Goal: Task Accomplishment & Management: Use online tool/utility

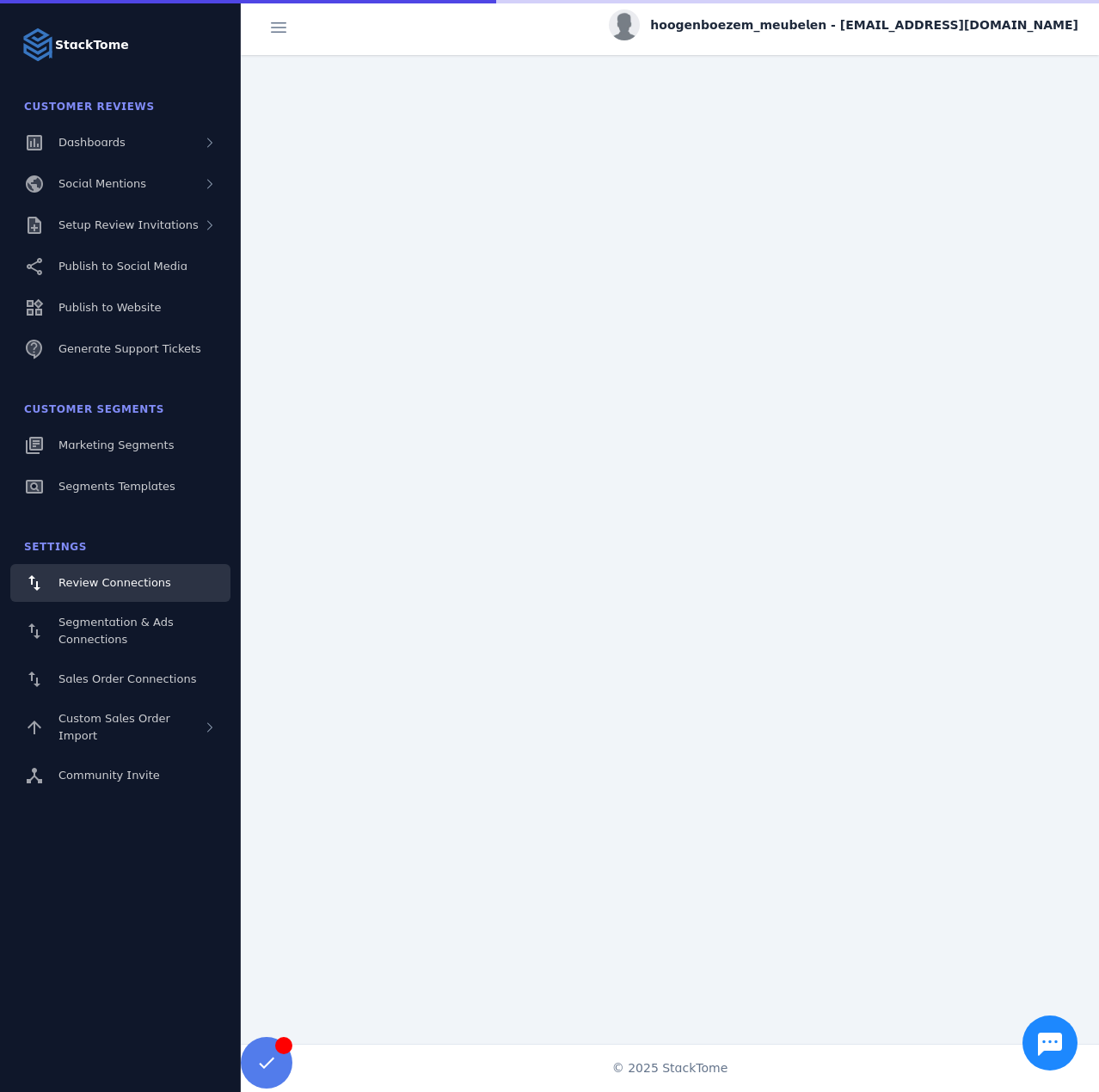
click at [967, 32] on span "hoogenboezem_meubelen - [EMAIL_ADDRESS][DOMAIN_NAME]" at bounding box center [864, 26] width 428 height 18
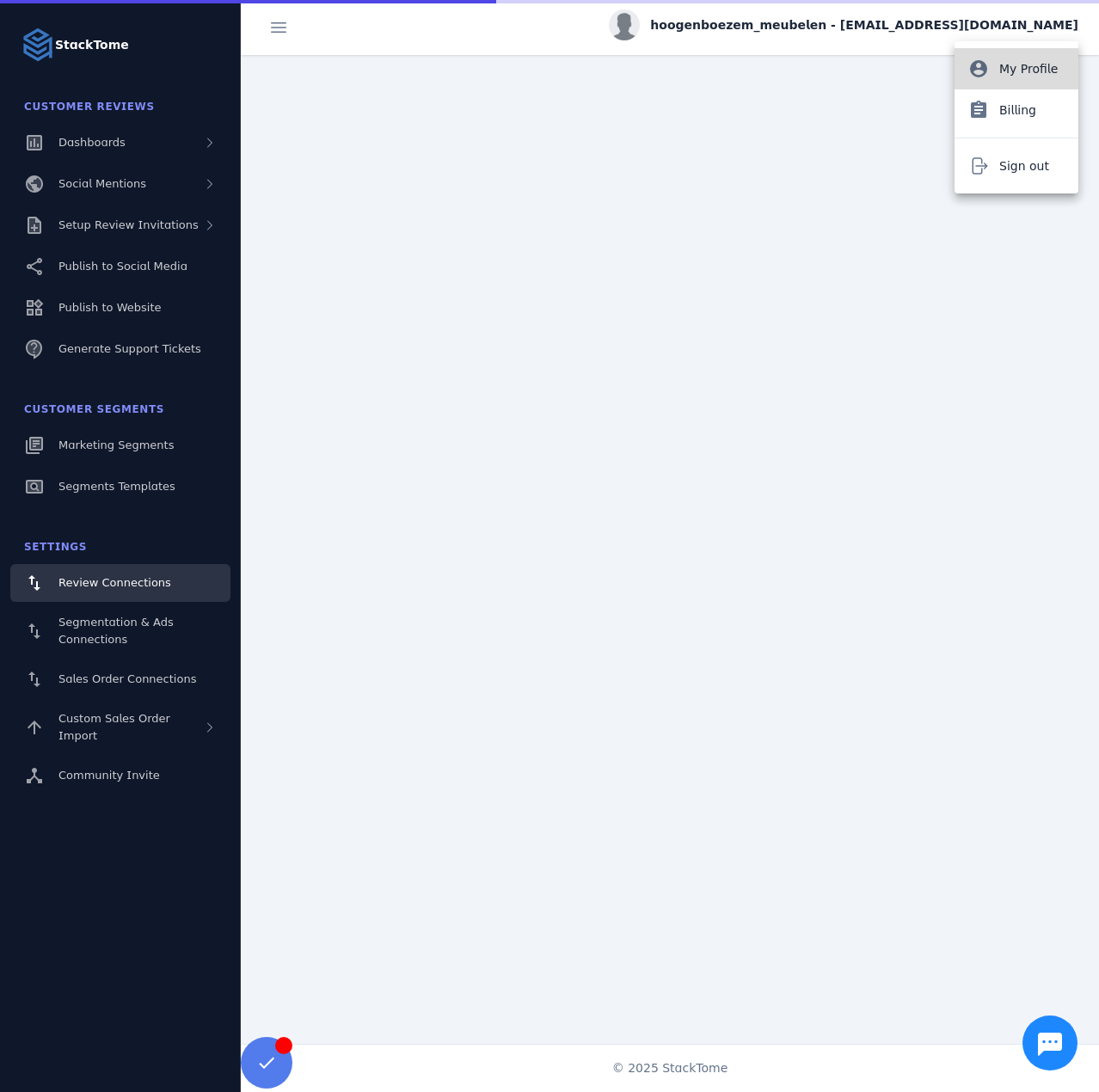
click at [997, 72] on button "account_circle My Profile" at bounding box center [1016, 68] width 124 height 41
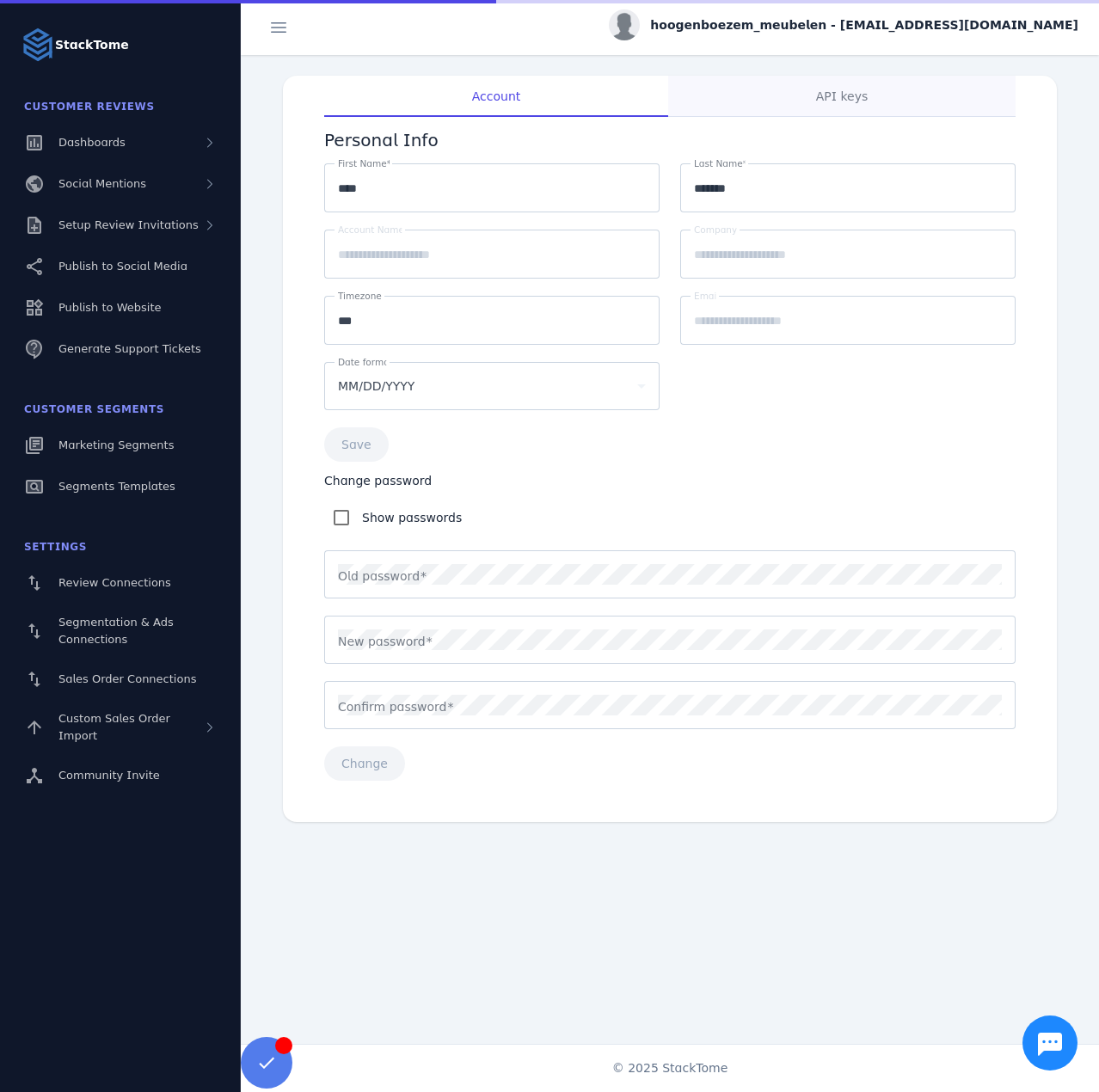
click at [825, 97] on span "API keys" at bounding box center [841, 96] width 52 height 12
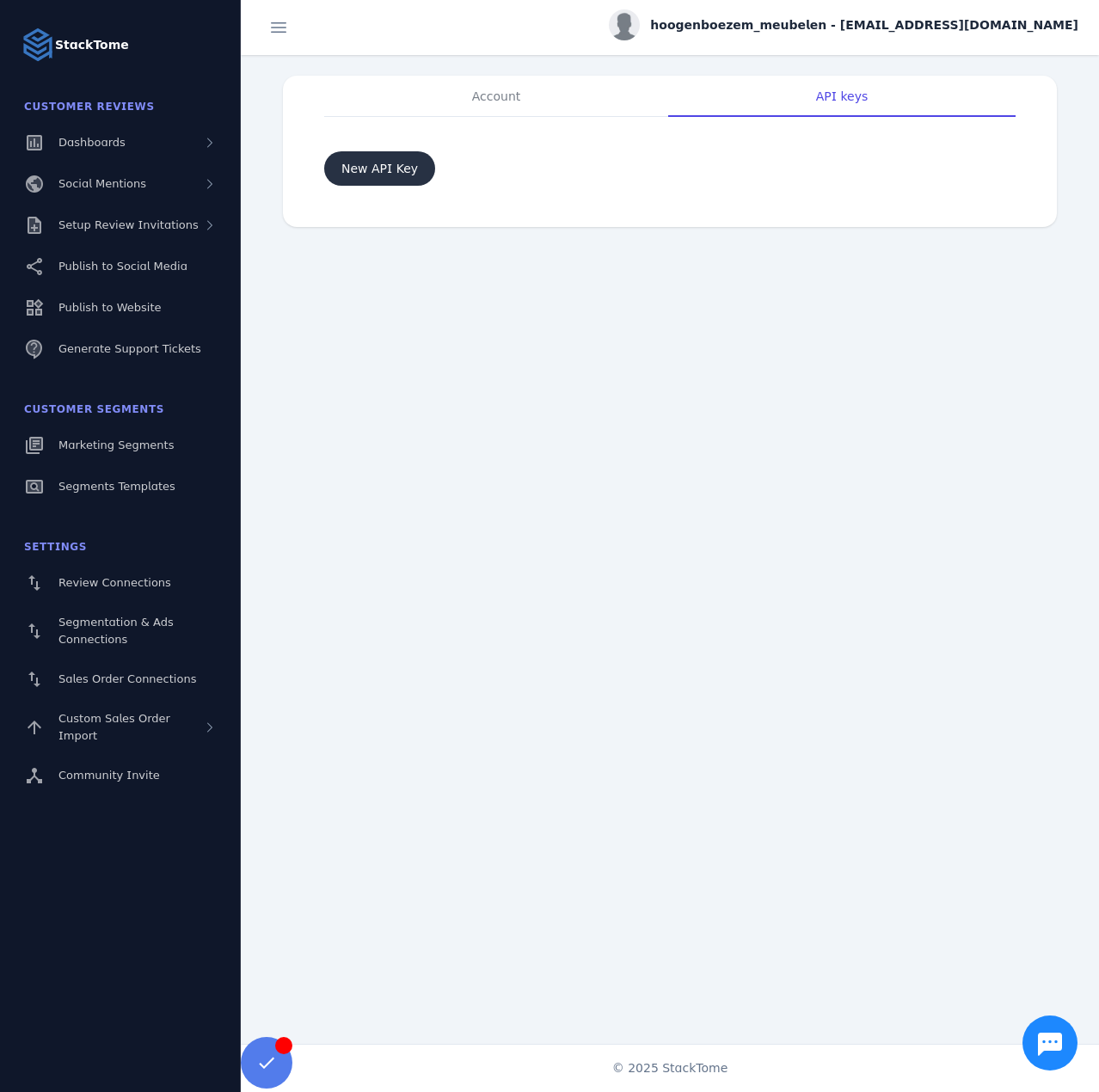
click at [397, 164] on span "New API Key" at bounding box center [379, 168] width 76 height 12
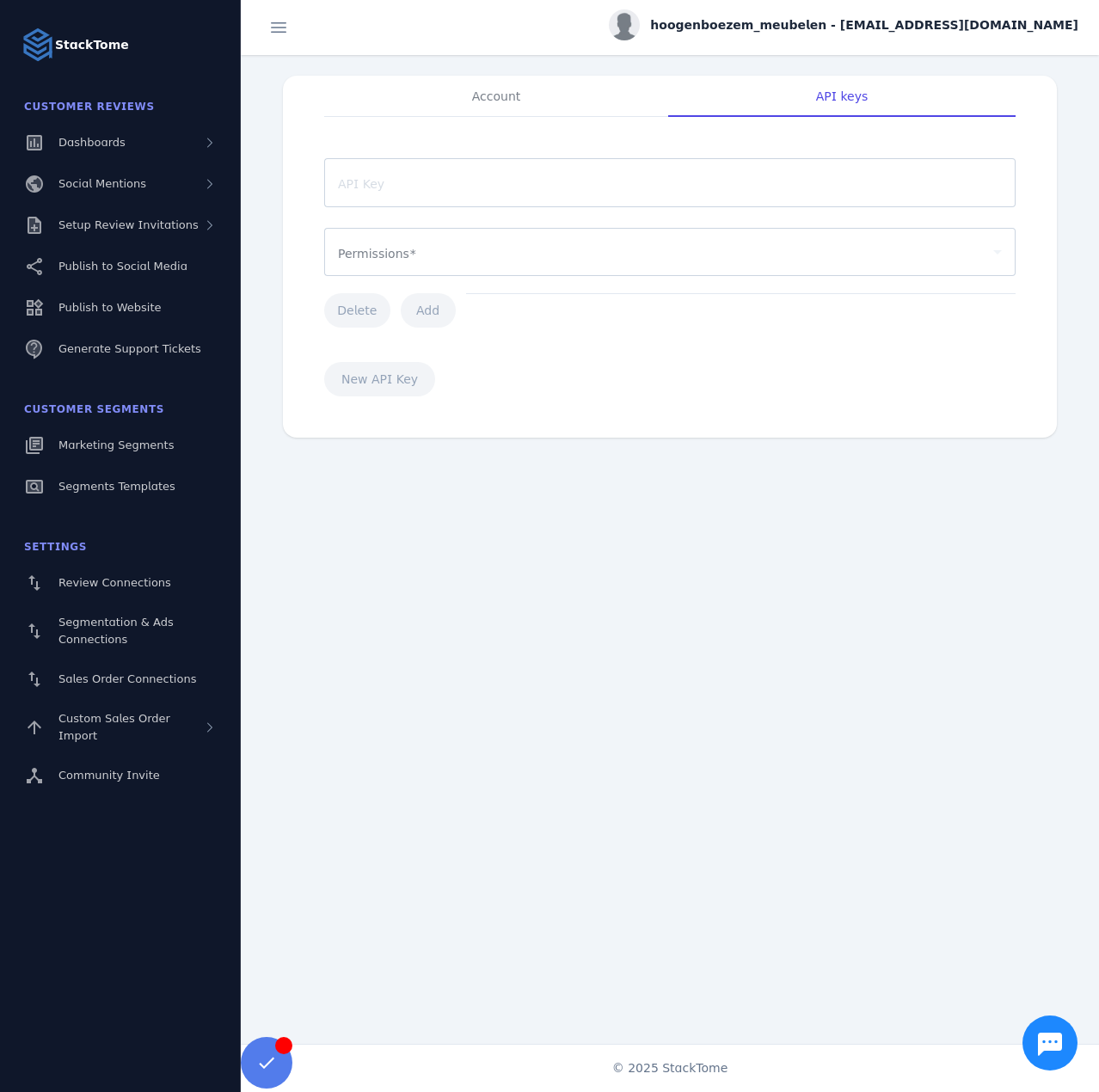
click at [409, 242] on div "API key permissions" at bounding box center [661, 252] width 648 height 20
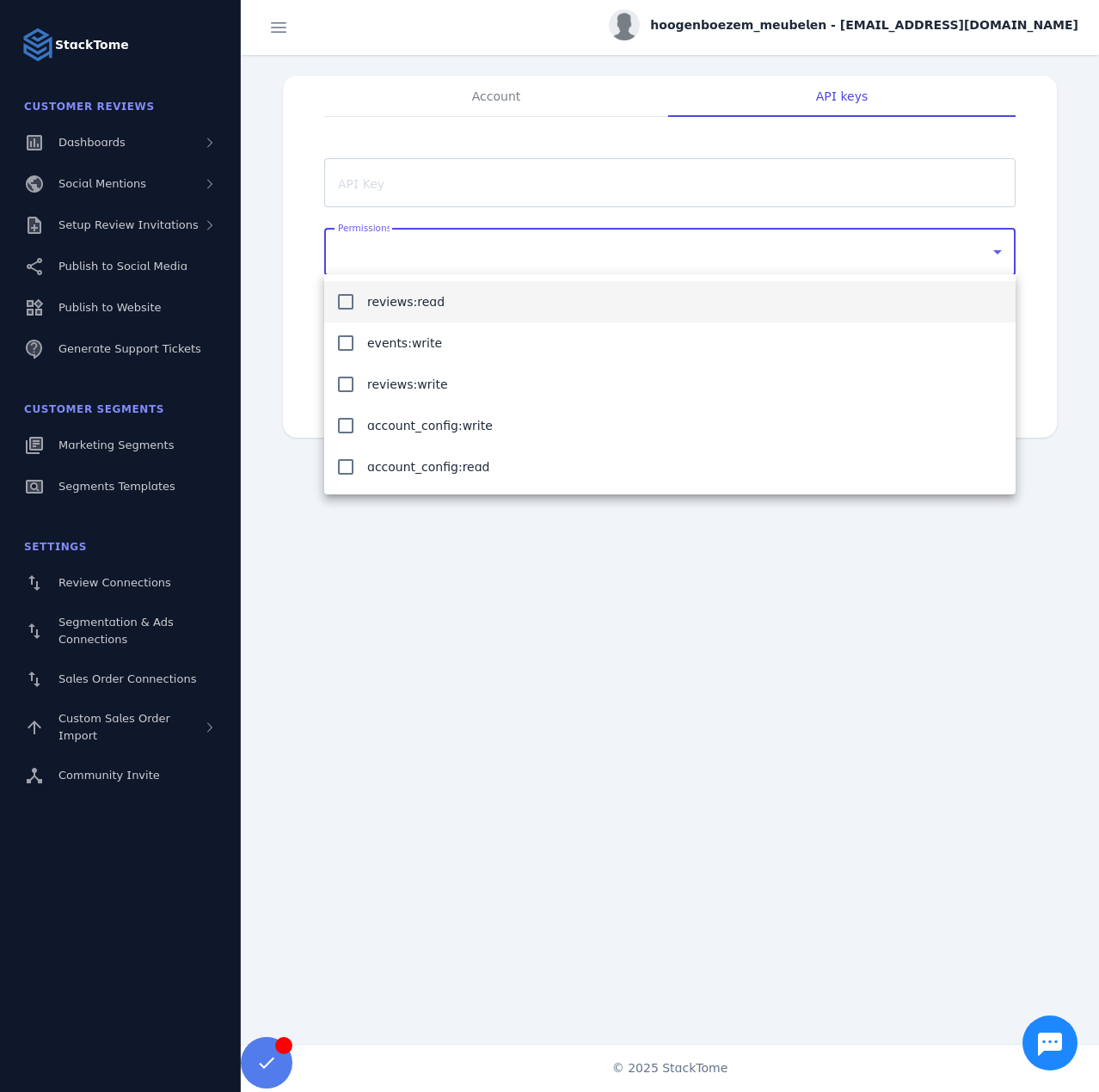
click at [148, 296] on div at bounding box center [549, 546] width 1099 height 1092
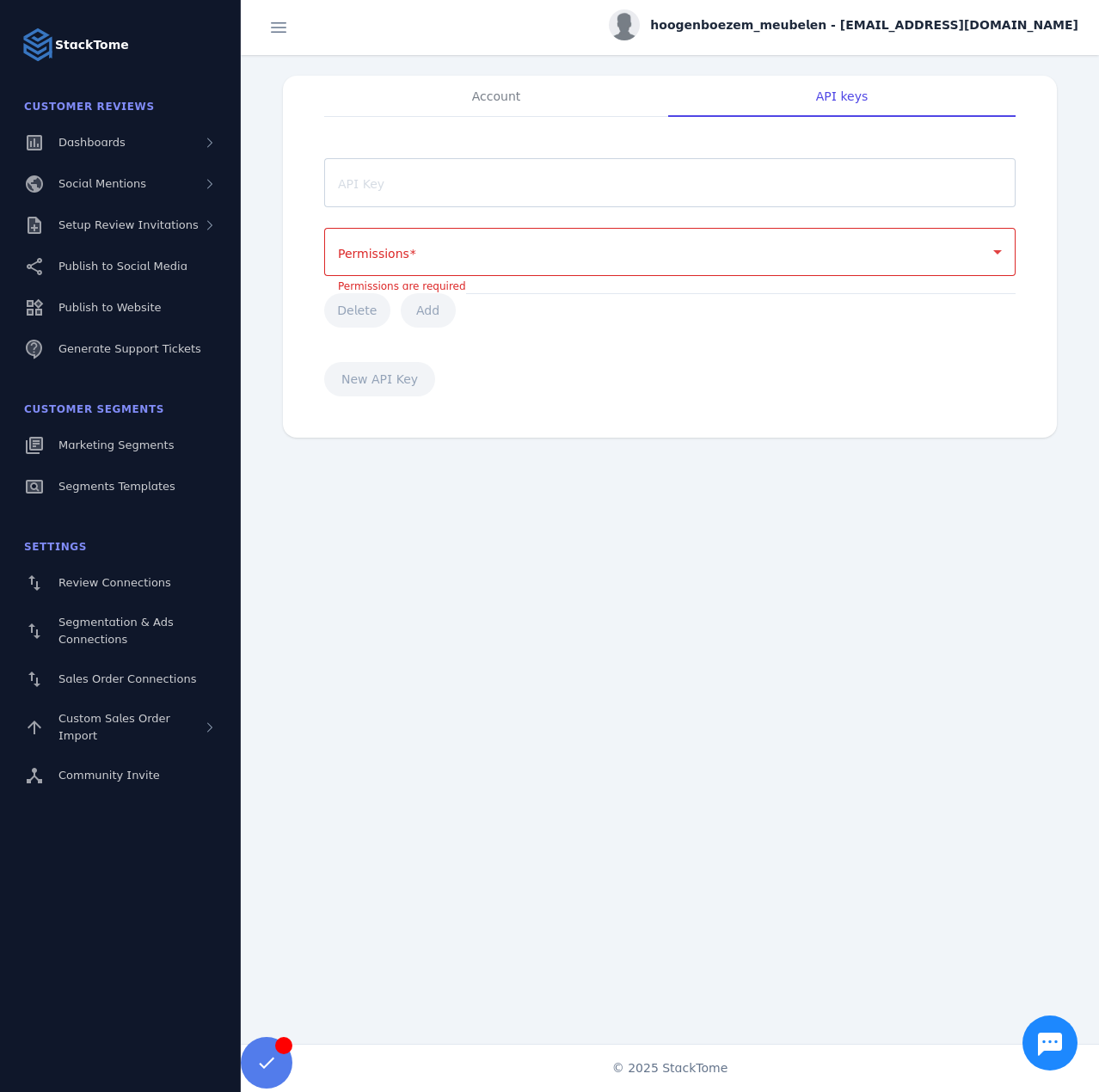
click at [379, 239] on div "API key permissions" at bounding box center [670, 252] width 664 height 48
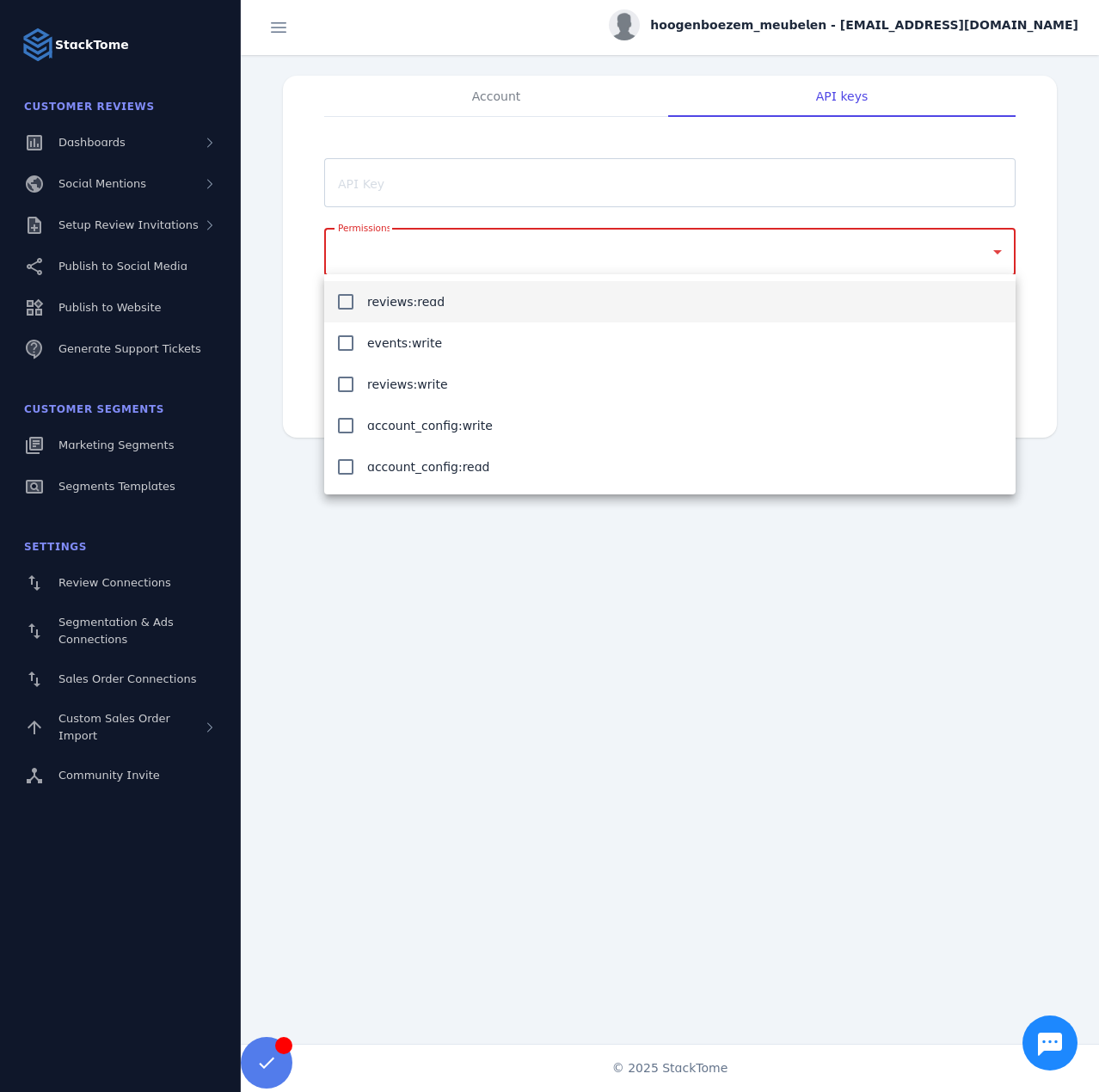
click at [438, 299] on mat-option "reviews:read" at bounding box center [669, 302] width 691 height 41
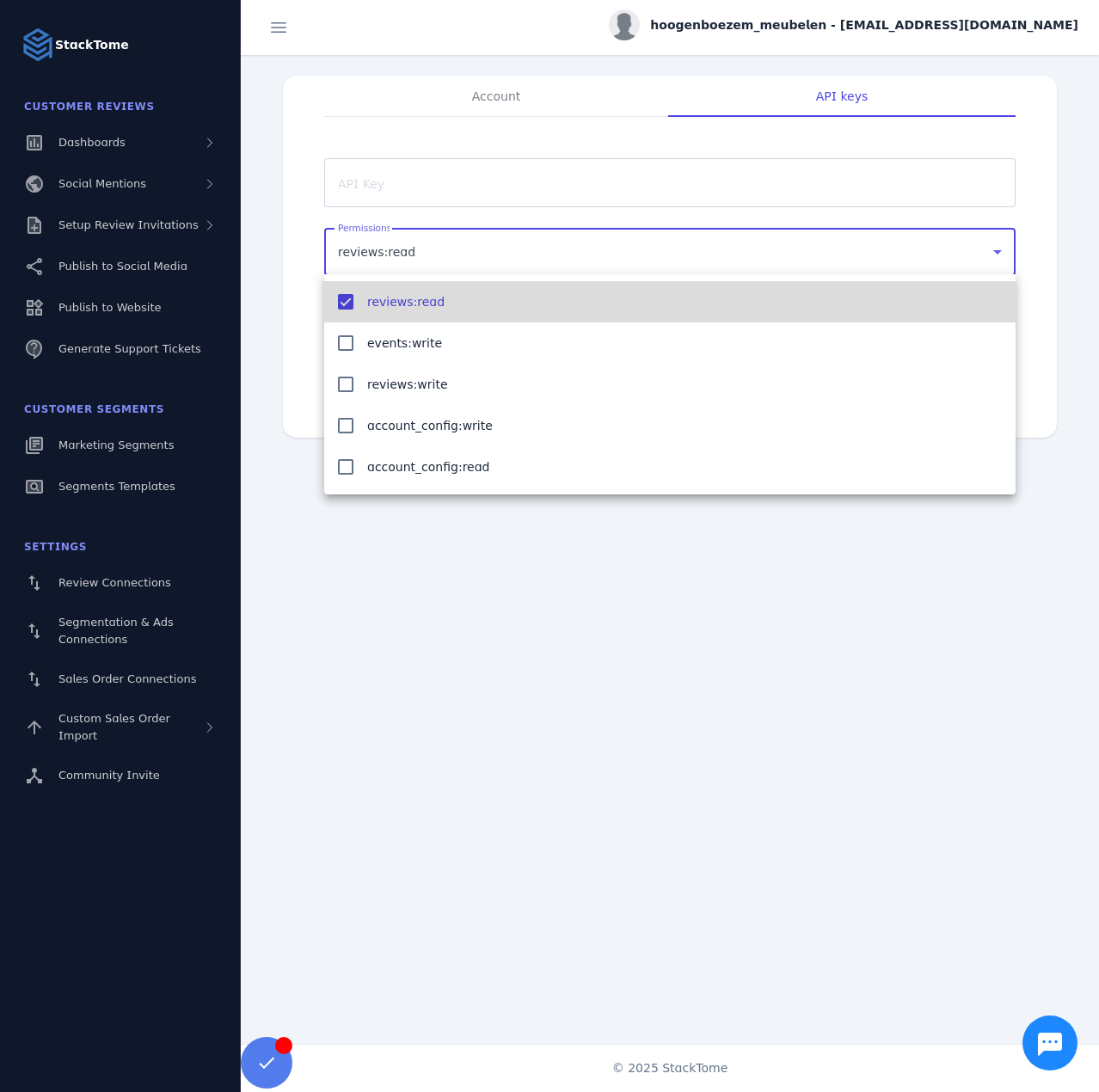
click at [290, 270] on div at bounding box center [549, 546] width 1099 height 1092
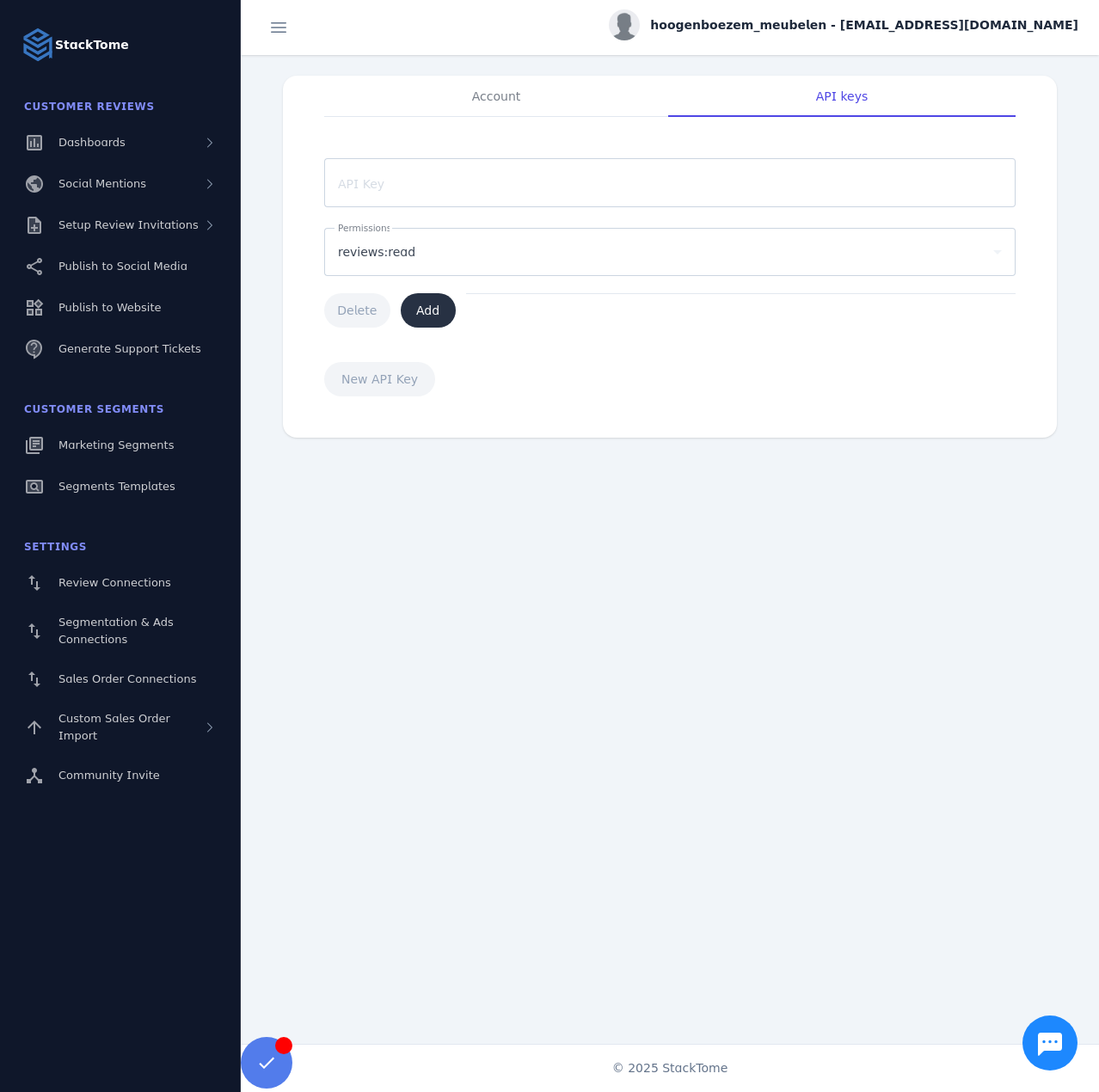
click at [424, 310] on span "Add" at bounding box center [427, 310] width 23 height 12
type input "**********"
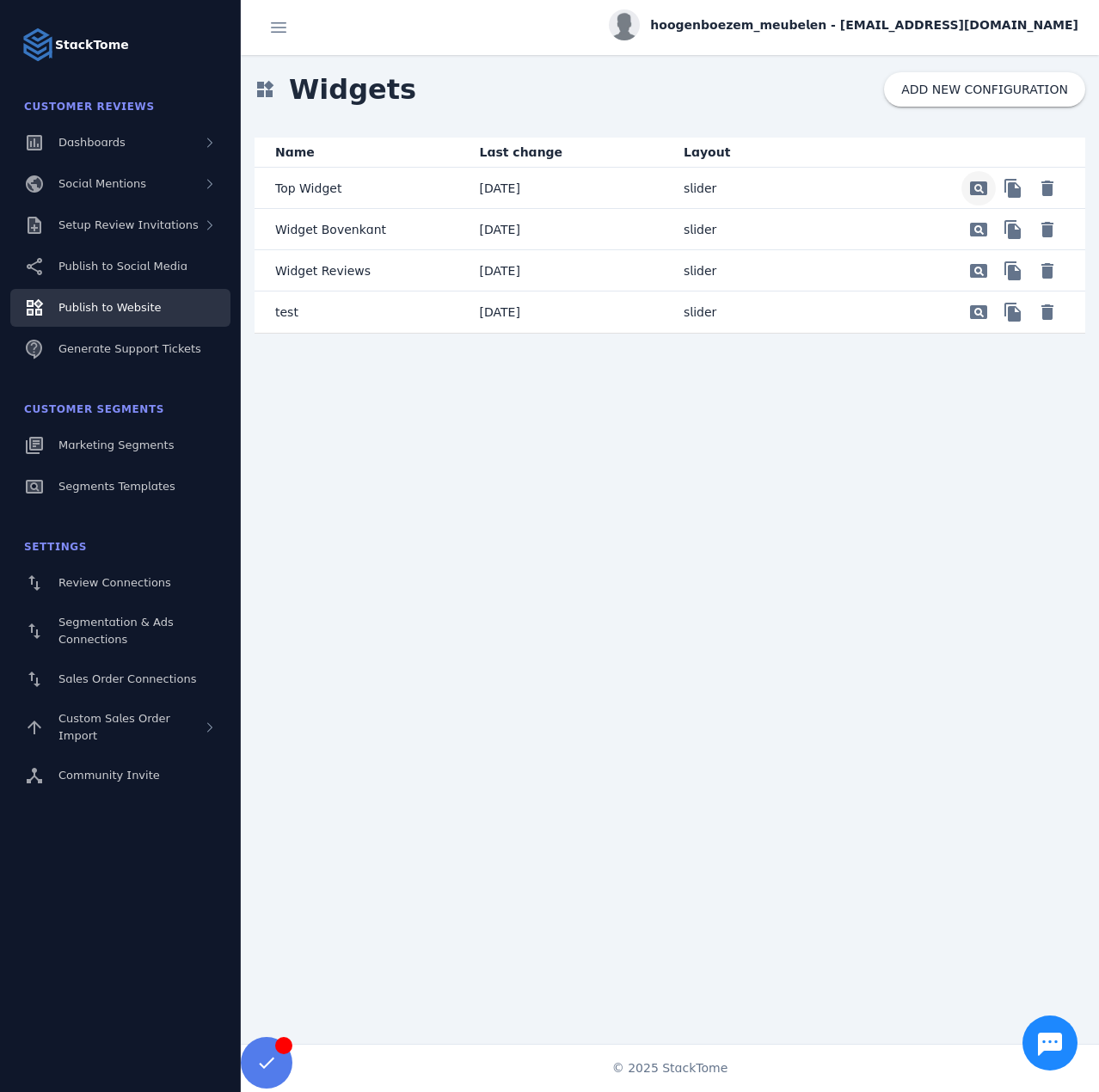
click at [970, 188] on span "Preview" at bounding box center [978, 188] width 41 height 41
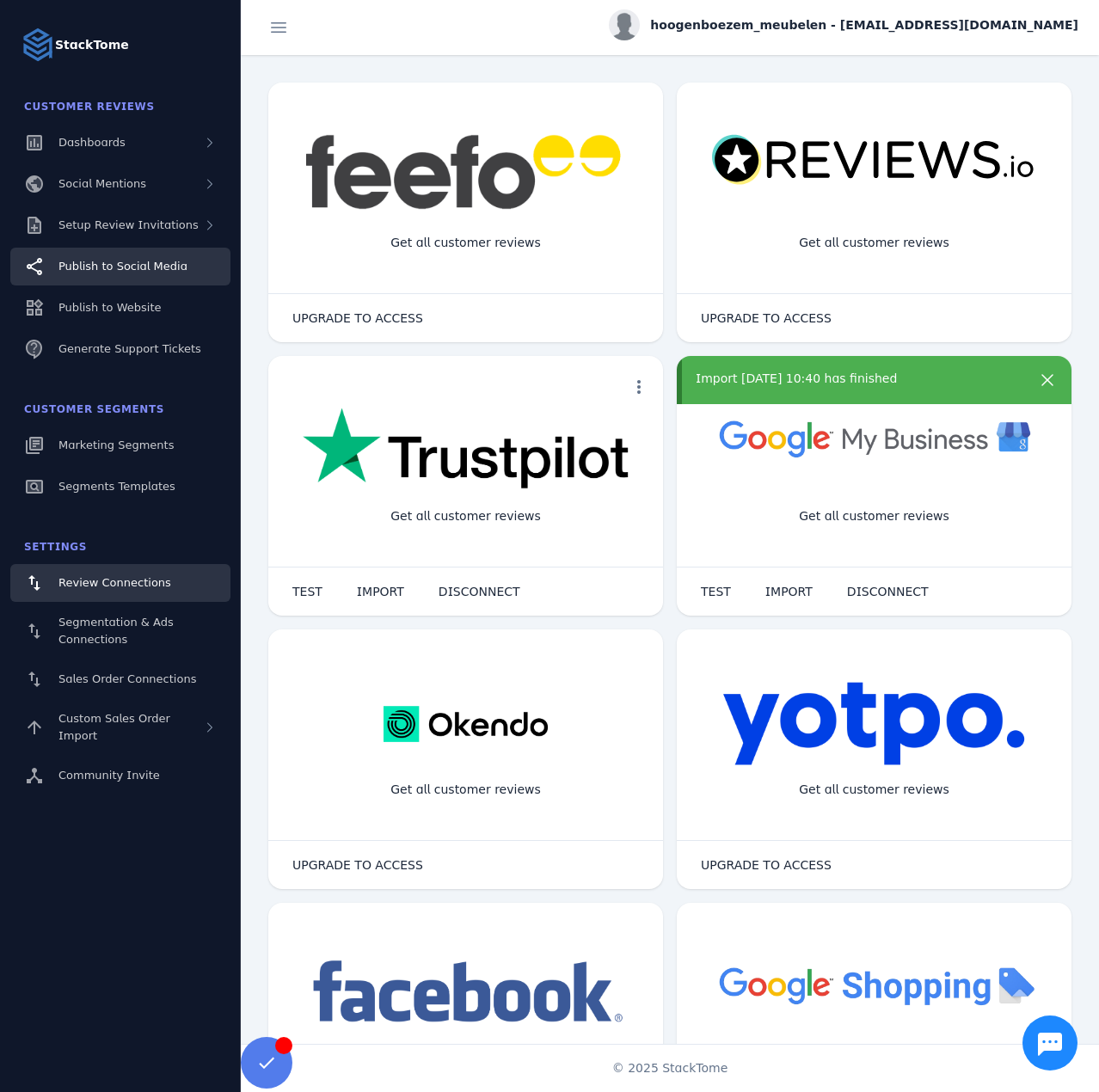
click at [140, 259] on span "Publish to Social Media" at bounding box center [123, 266] width 129 height 13
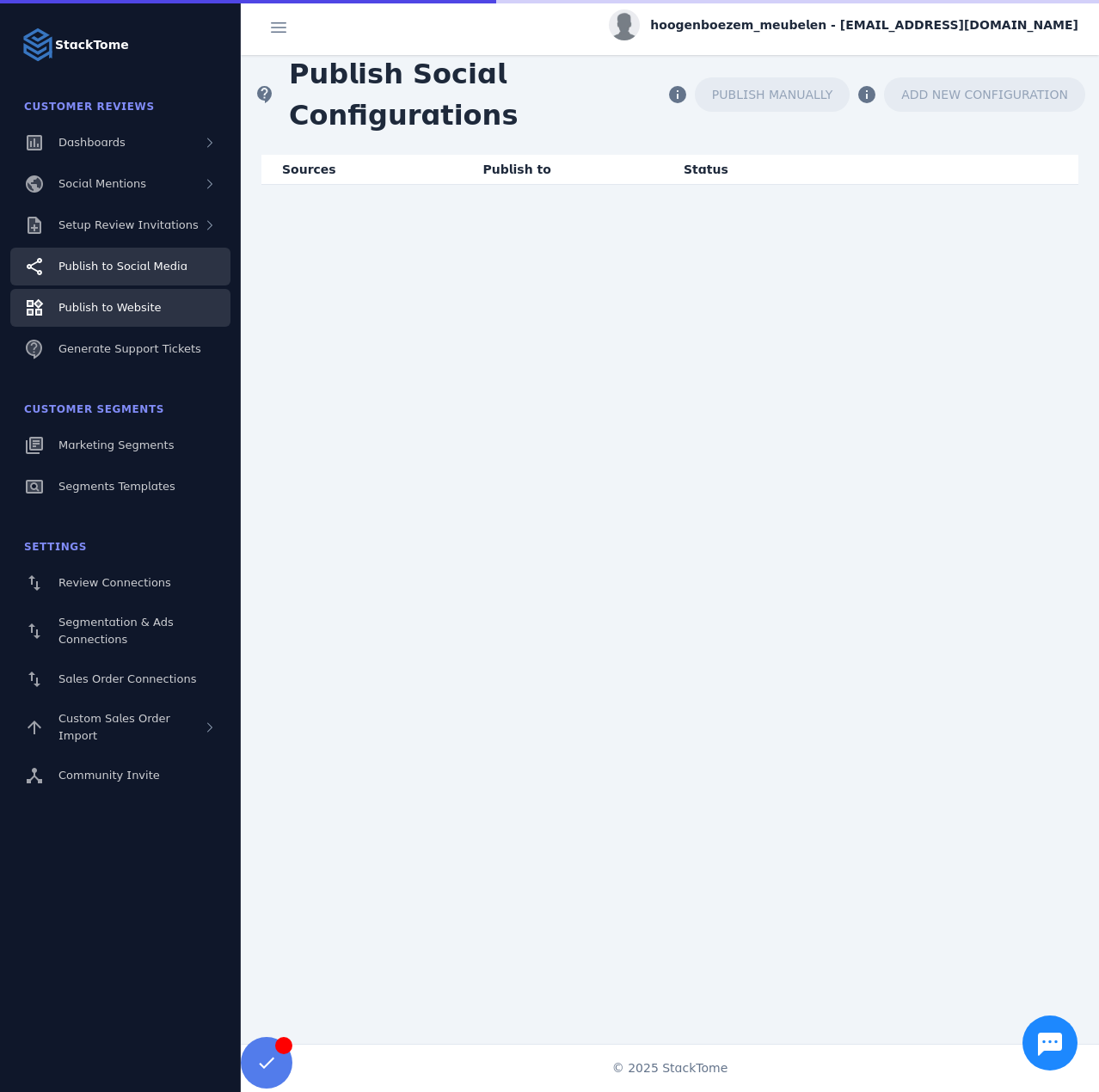
click at [124, 299] on div "Publish to Website" at bounding box center [109, 307] width 102 height 17
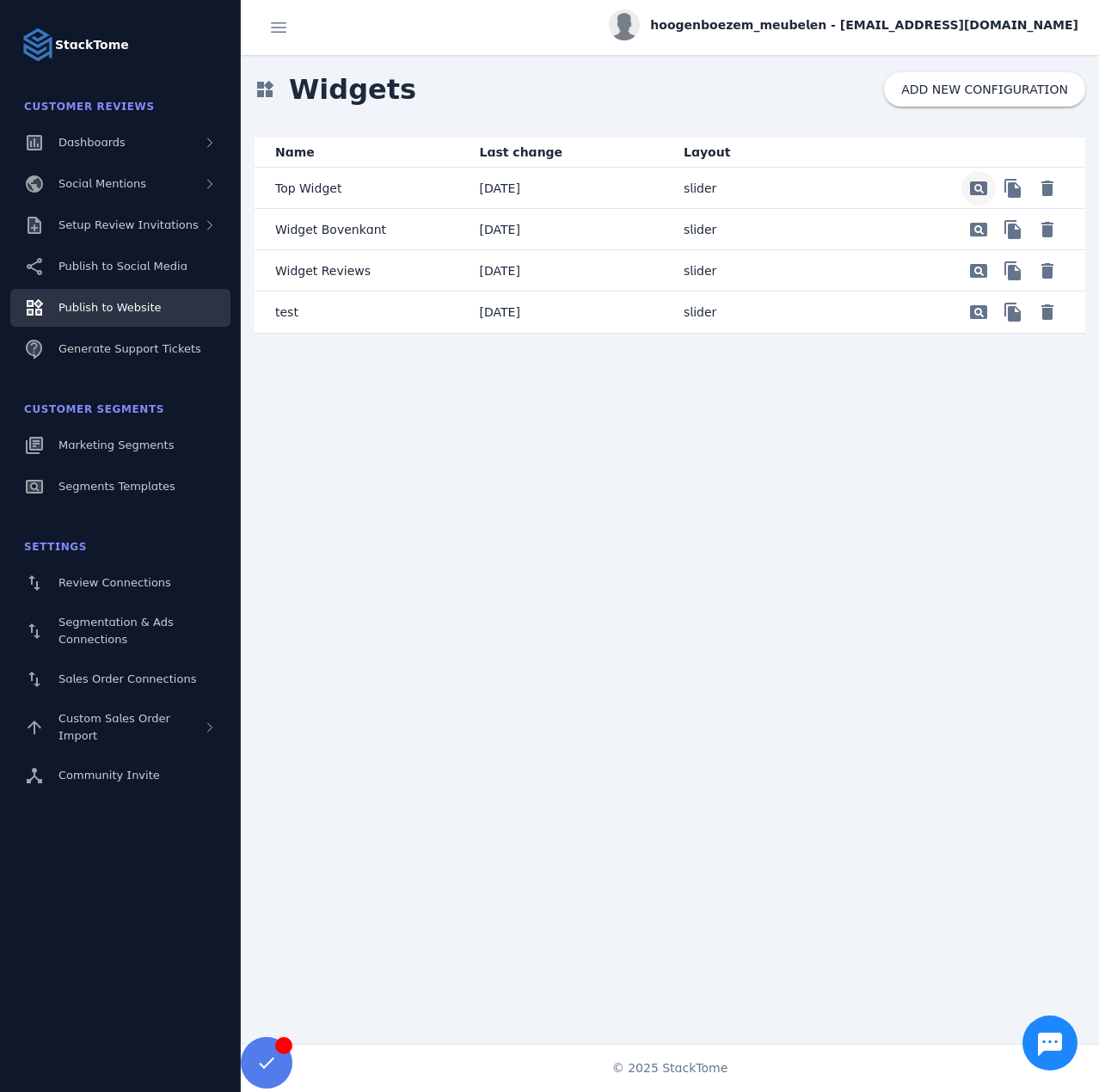
click at [974, 193] on span "Preview" at bounding box center [978, 188] width 41 height 41
click at [1047, 209] on span "Delete" at bounding box center [1047, 188] width 41 height 41
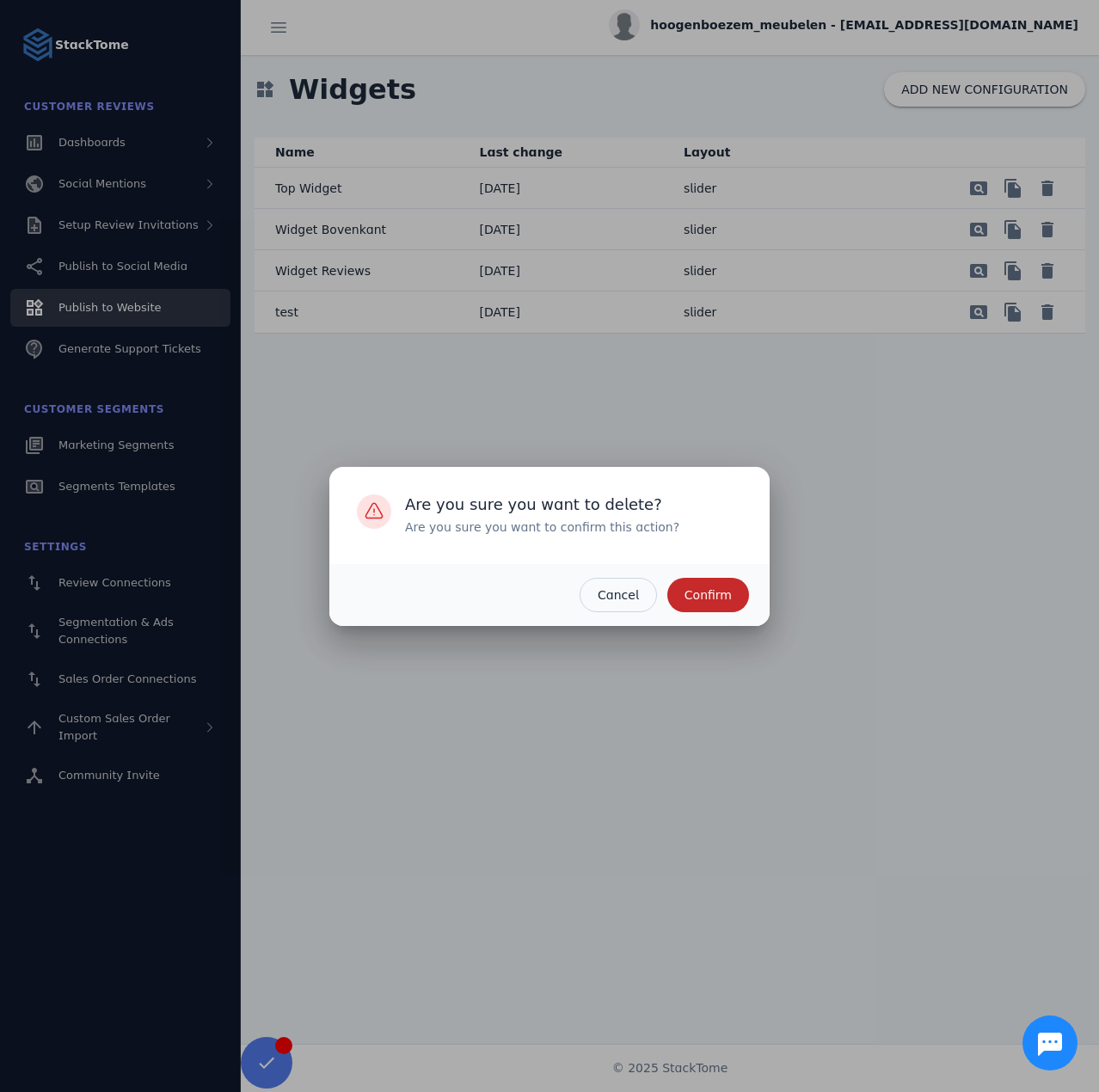
click at [717, 590] on span "Confirm" at bounding box center [707, 594] width 47 height 12
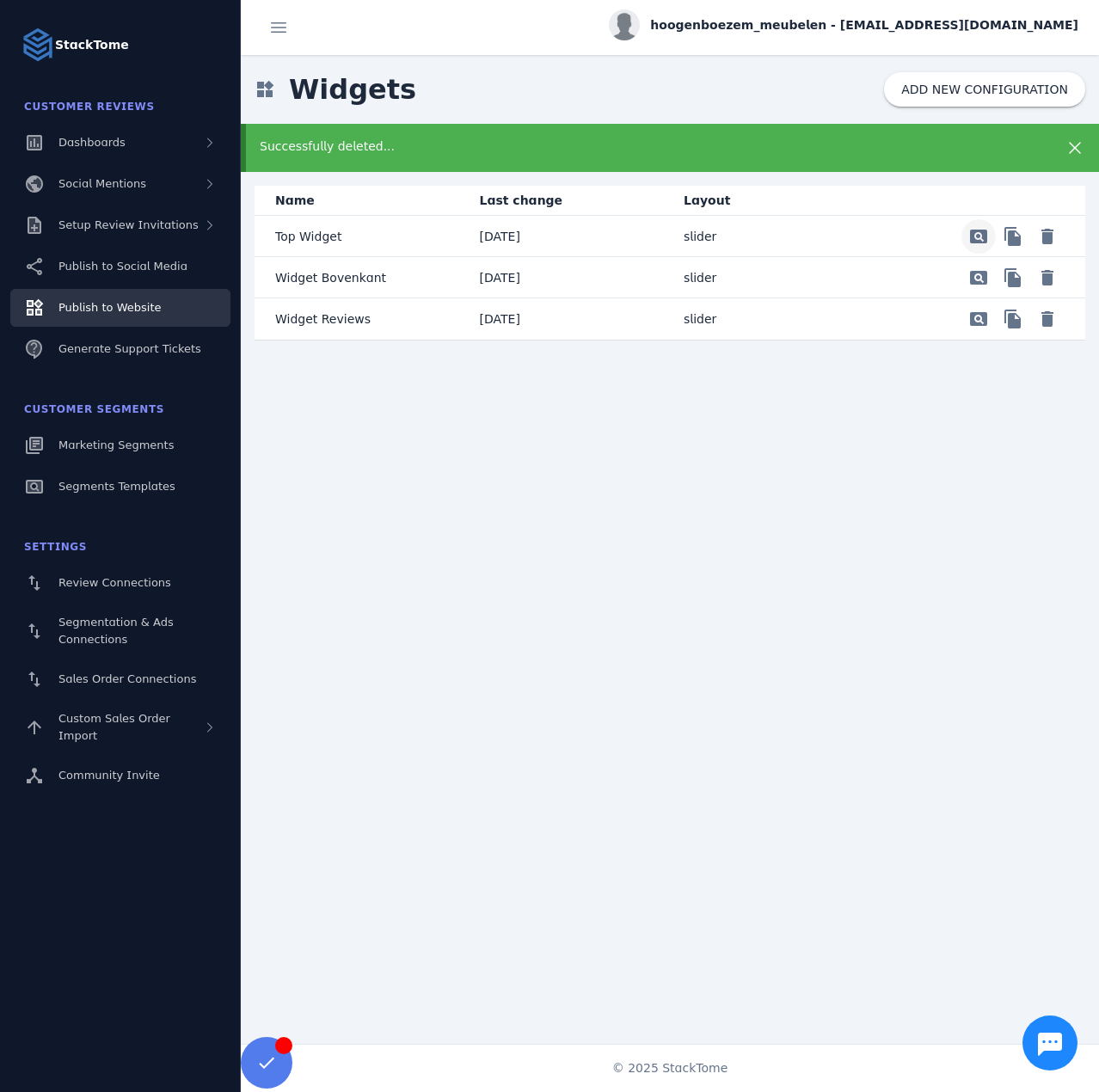
click at [968, 236] on span "Preview" at bounding box center [978, 236] width 41 height 41
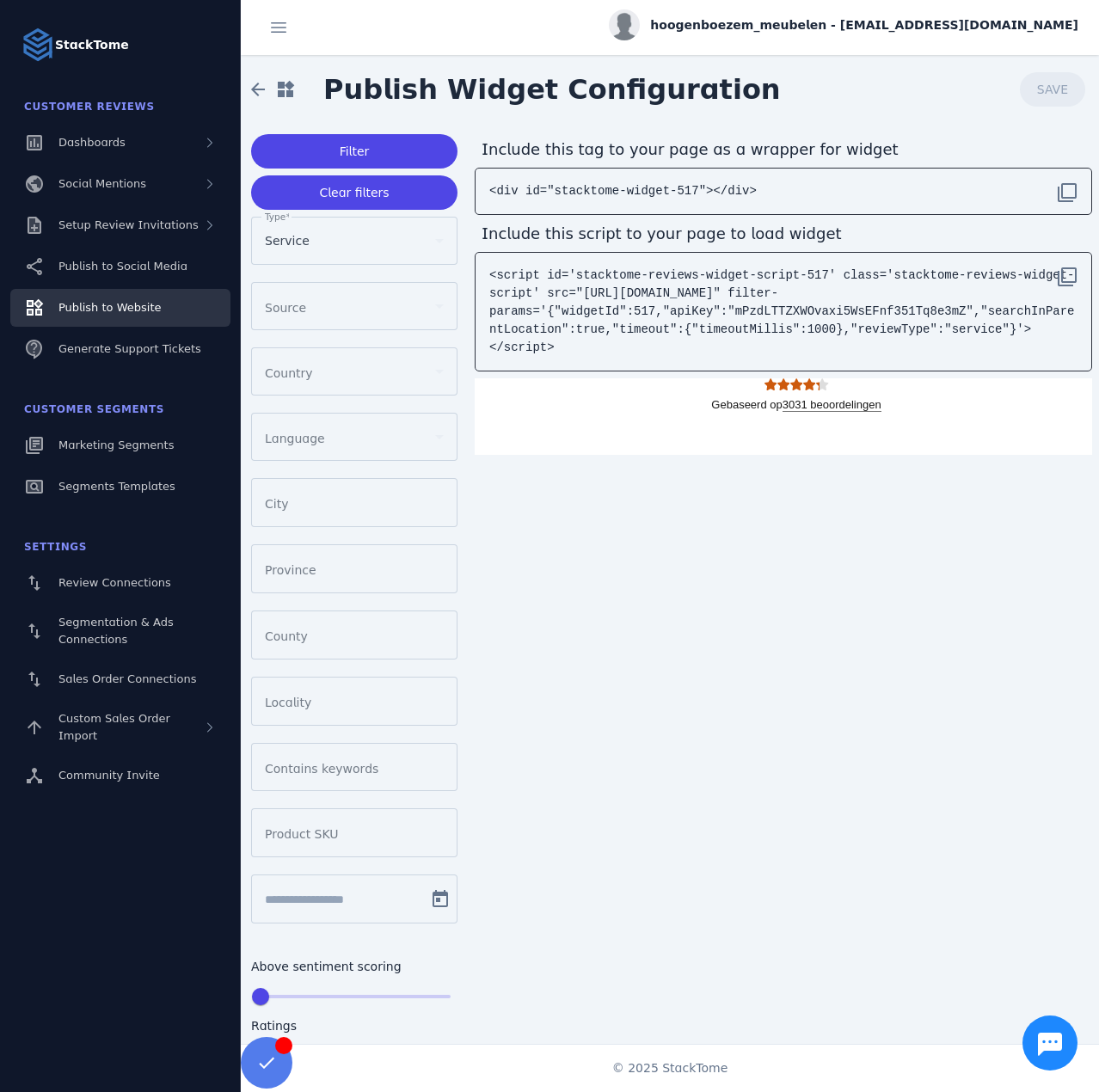
click at [334, 304] on div at bounding box center [347, 306] width 164 height 20
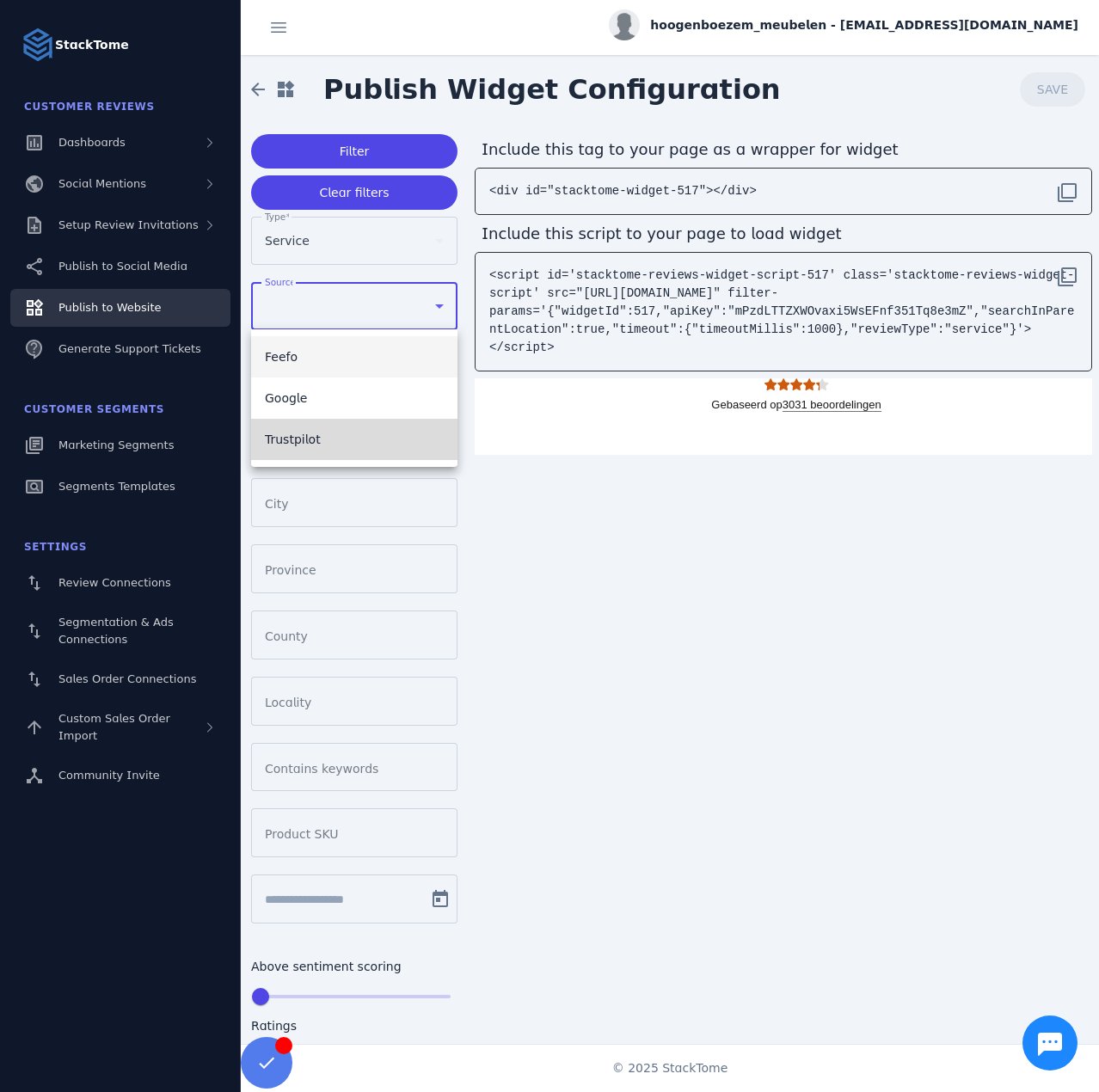
click at [315, 429] on mat-option "Trustpilot" at bounding box center [354, 439] width 206 height 41
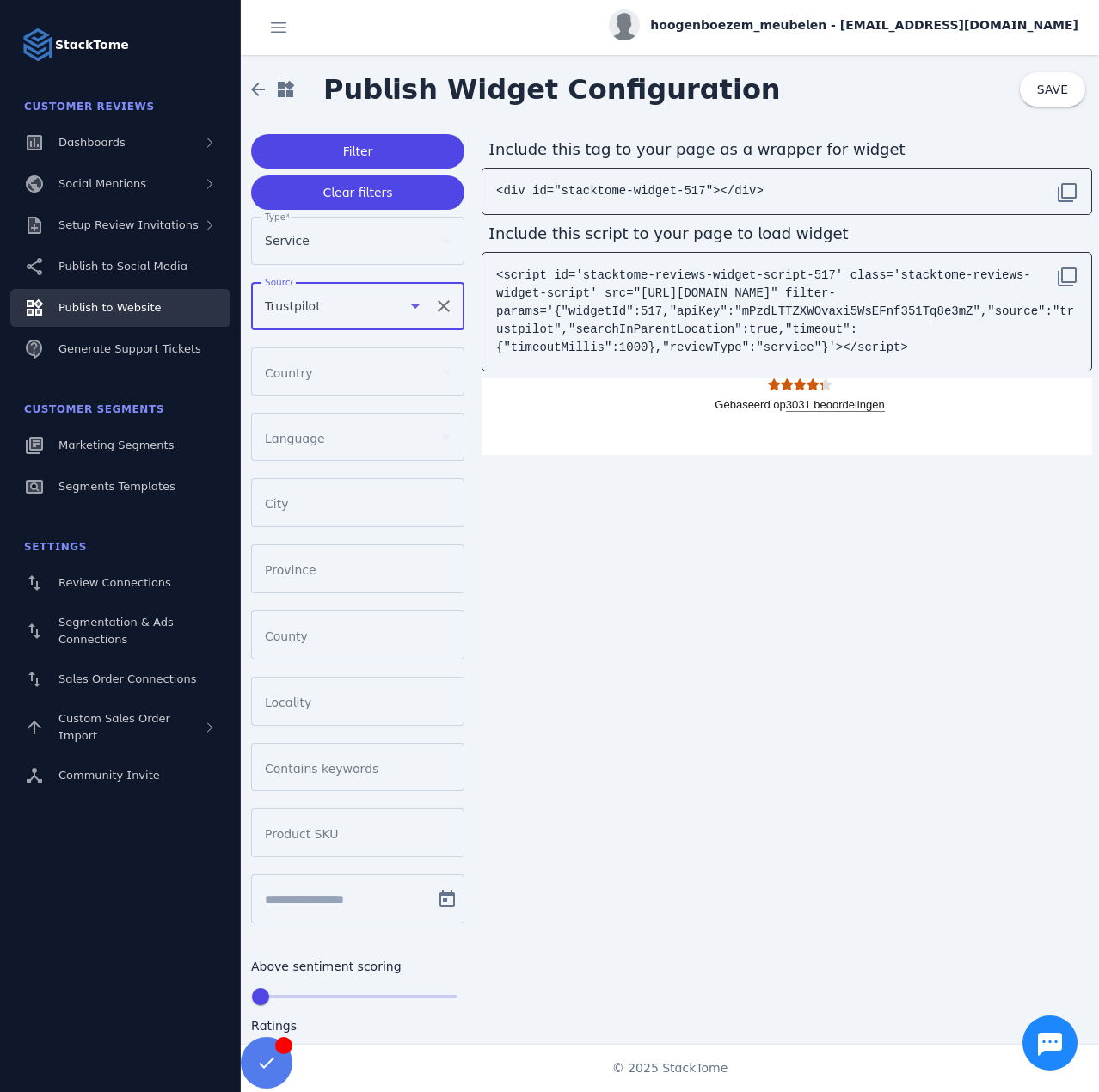
click at [311, 296] on span "Trustpilot" at bounding box center [292, 306] width 56 height 20
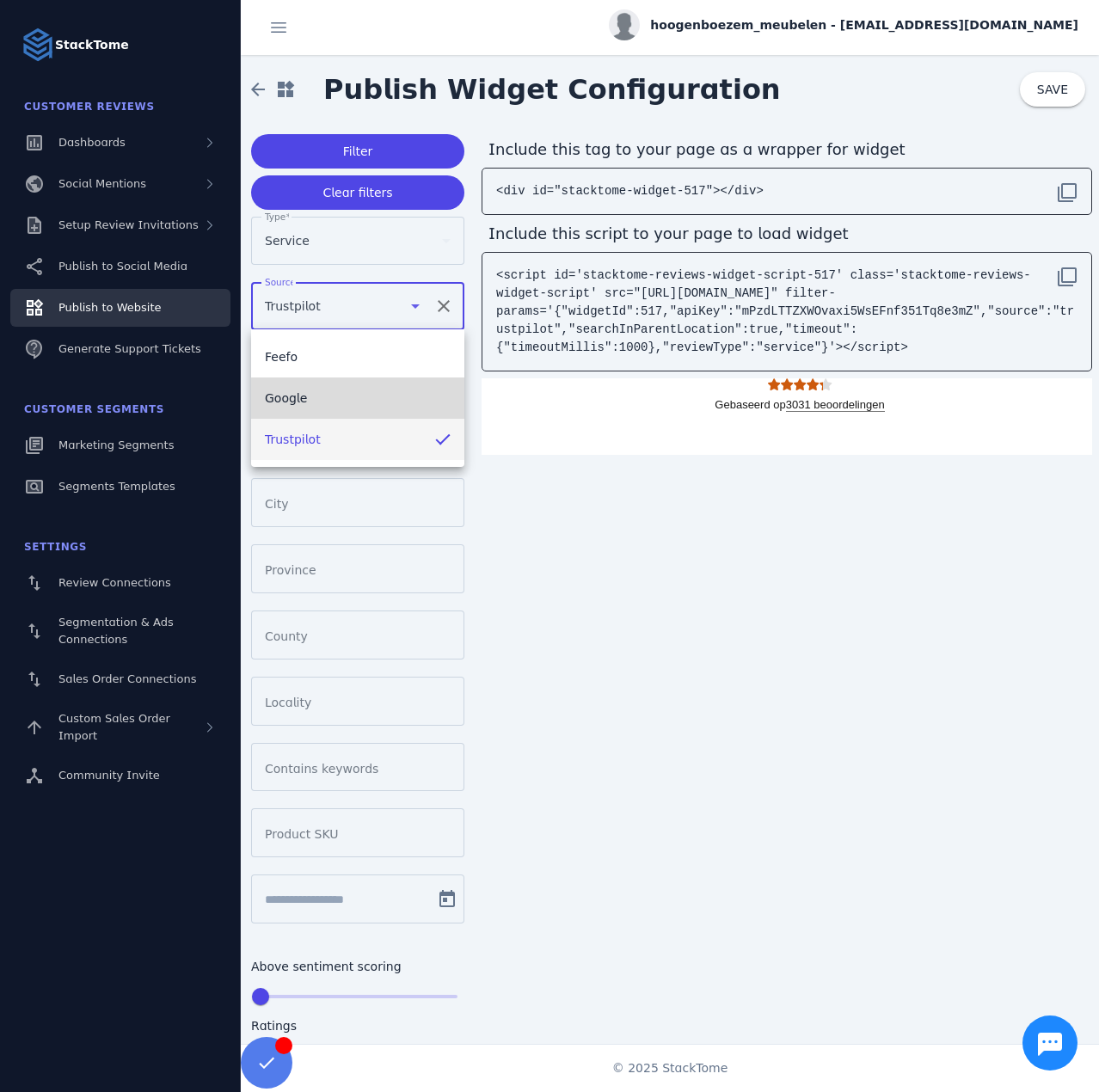
click at [296, 386] on mat-option "Google" at bounding box center [358, 397] width 213 height 41
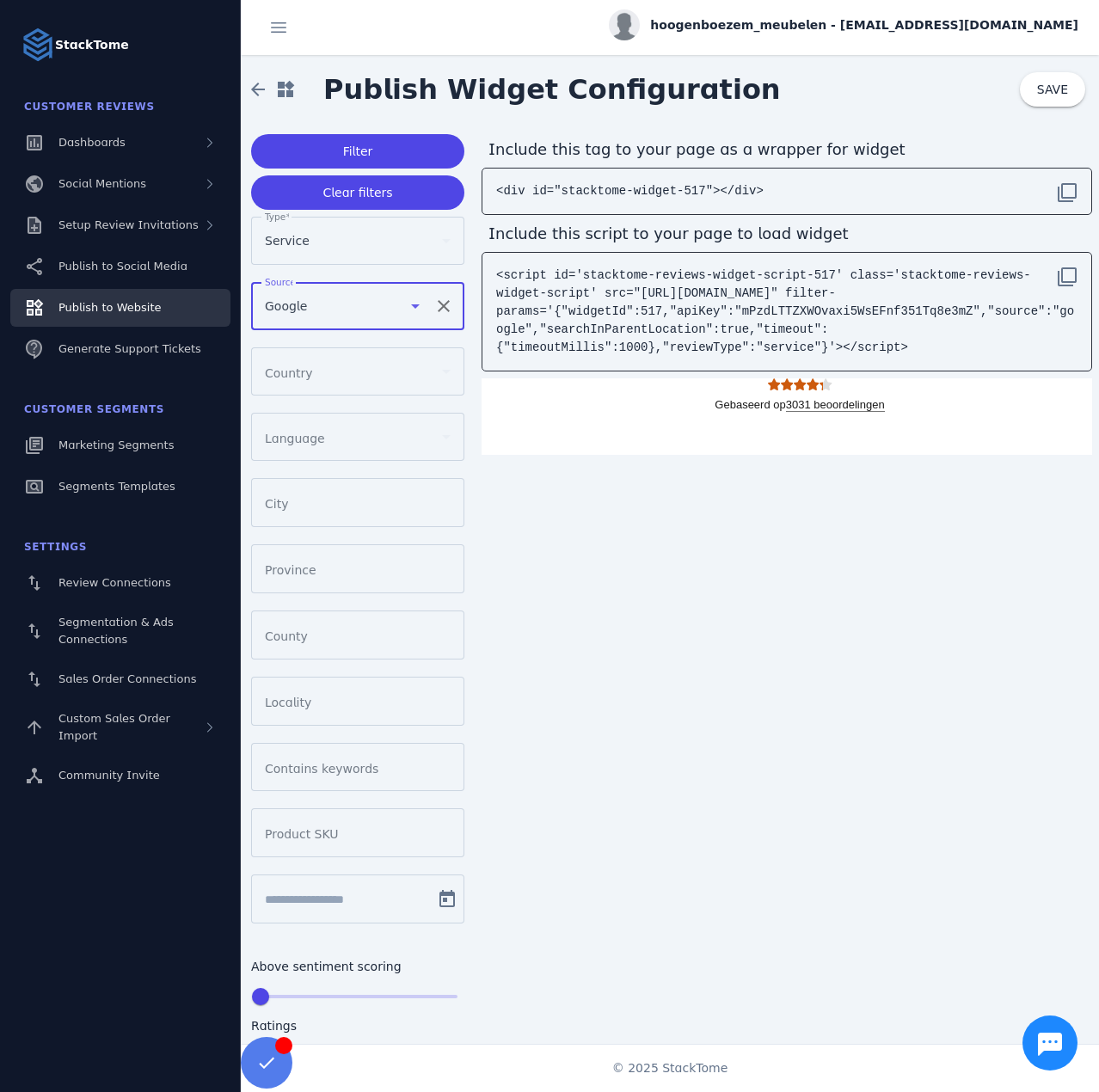
click at [337, 301] on div "Google" at bounding box center [334, 306] width 139 height 20
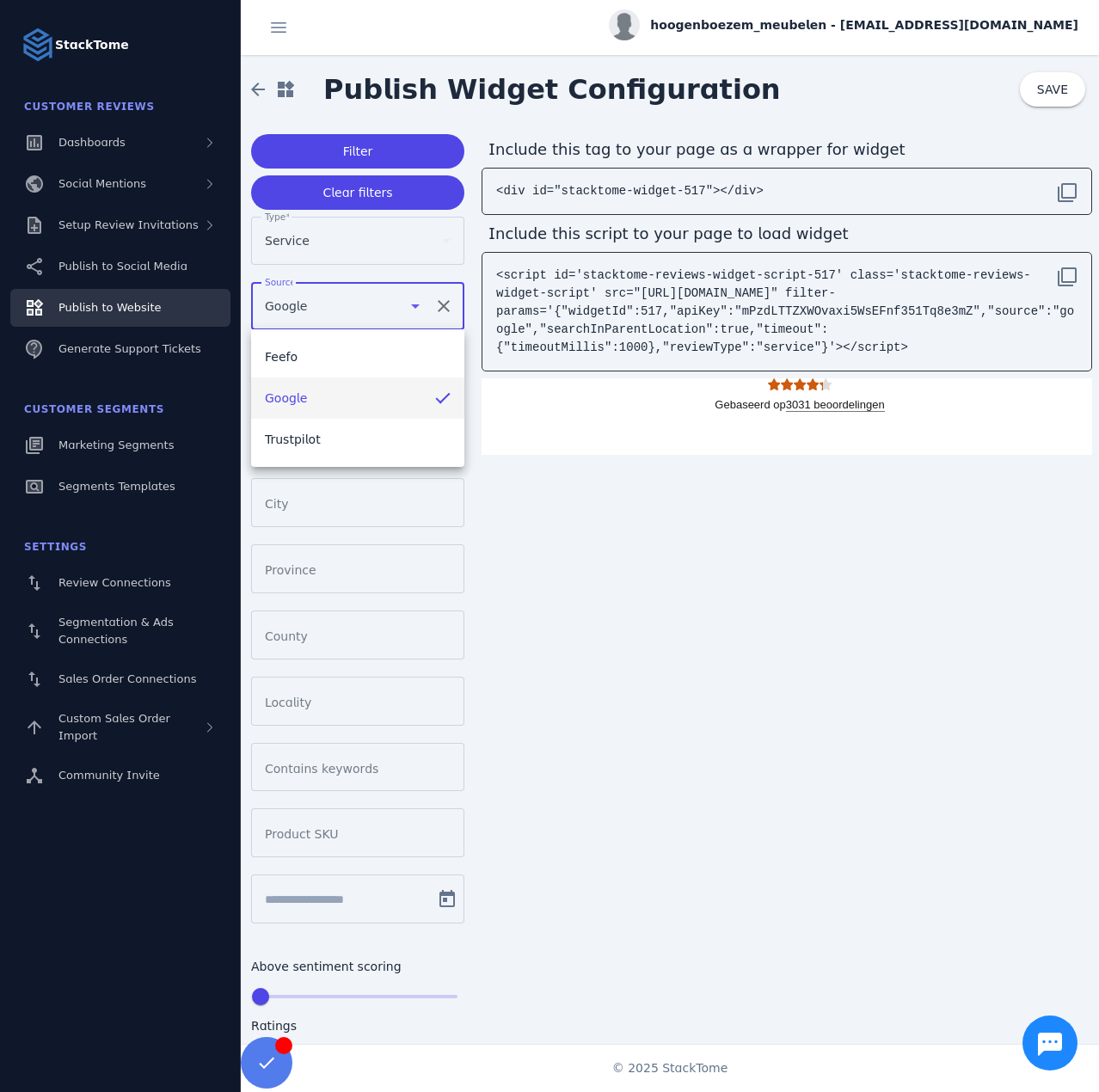
click at [357, 151] on div at bounding box center [549, 546] width 1099 height 1092
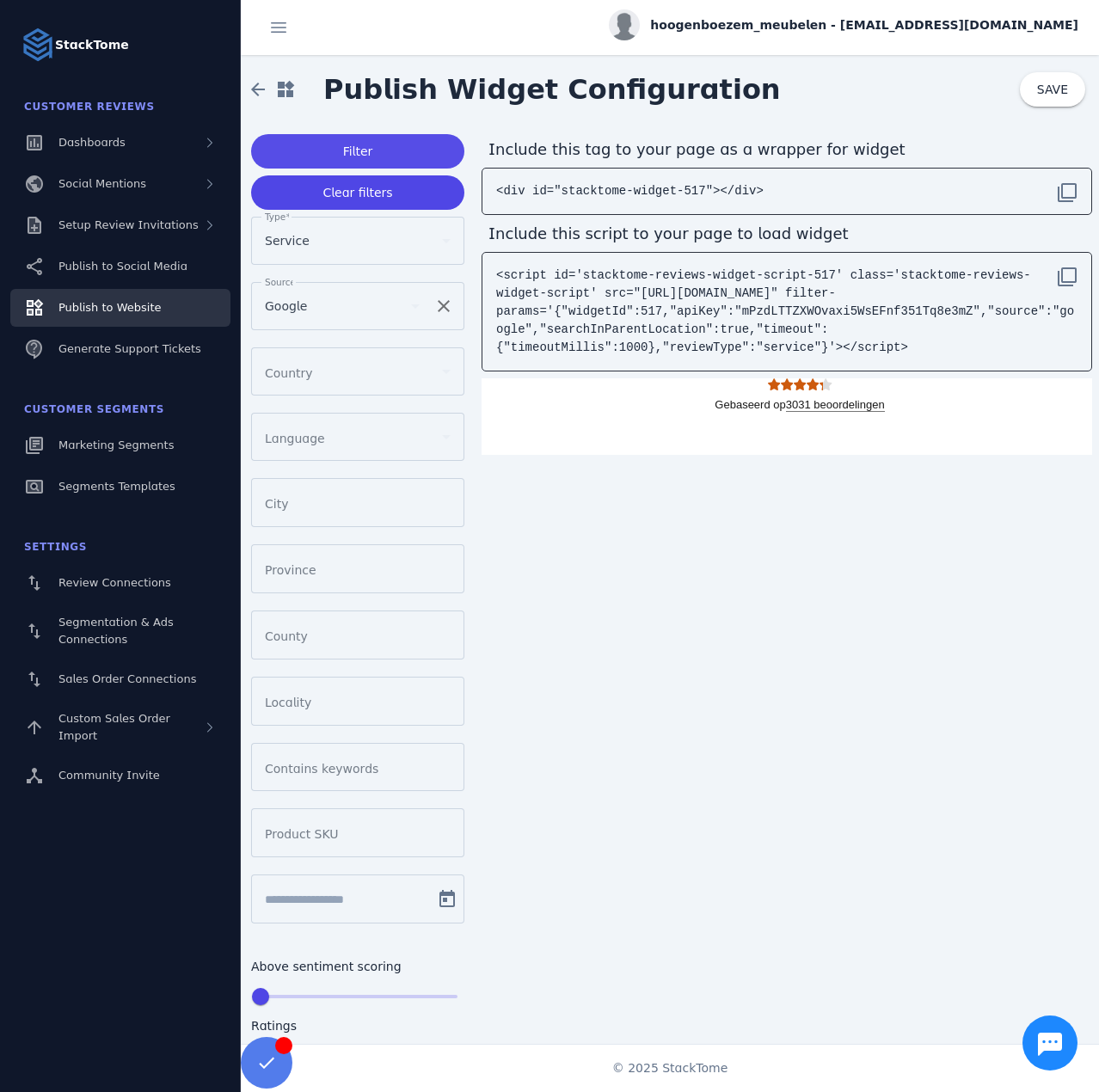
click at [377, 151] on span at bounding box center [358, 151] width 213 height 41
click at [314, 307] on div "Google" at bounding box center [334, 306] width 139 height 20
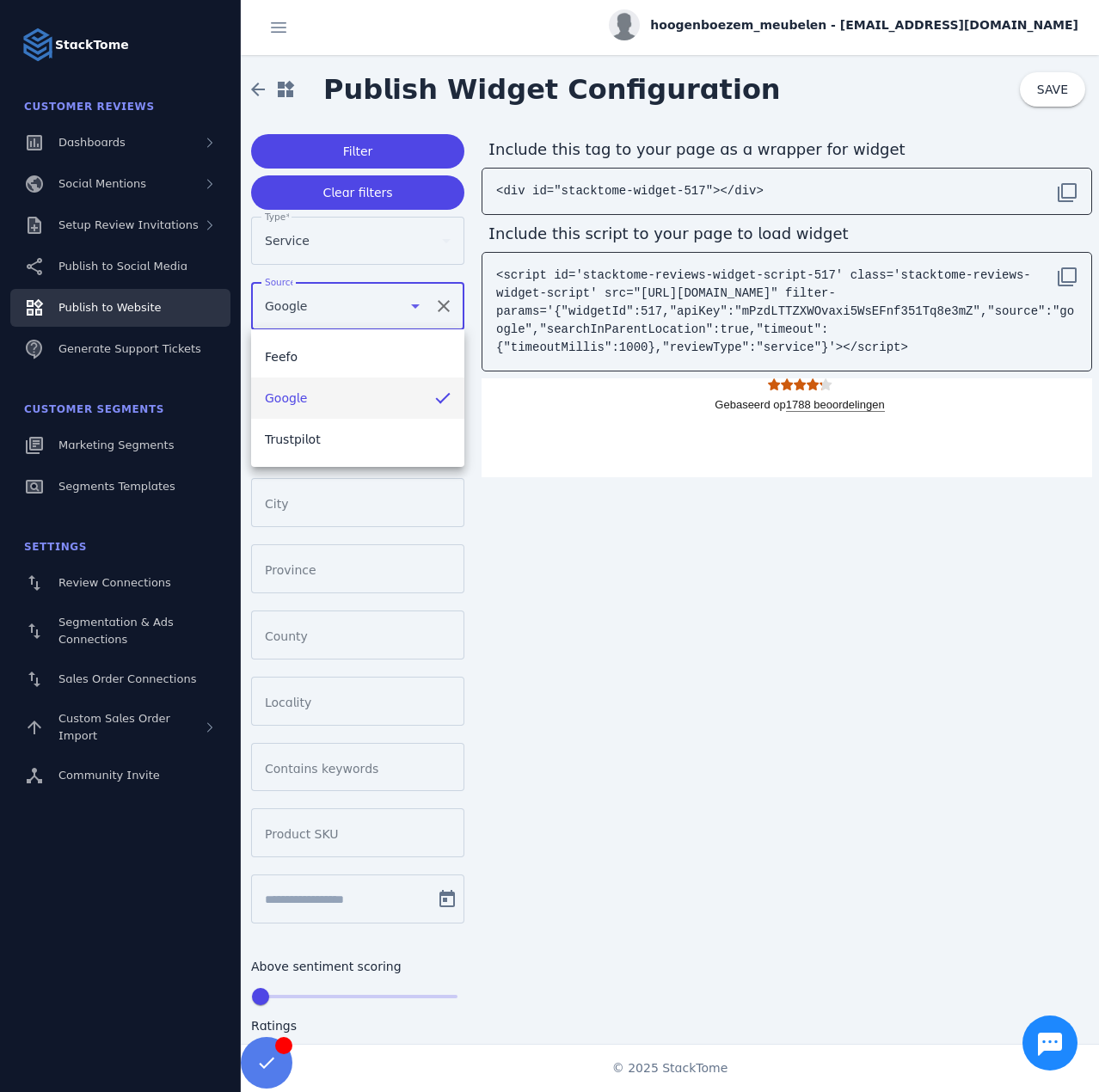
drag, startPoint x: 315, startPoint y: 441, endPoint x: 345, endPoint y: 323, distance: 121.8
click at [314, 441] on mat-option "Trustpilot" at bounding box center [358, 439] width 213 height 41
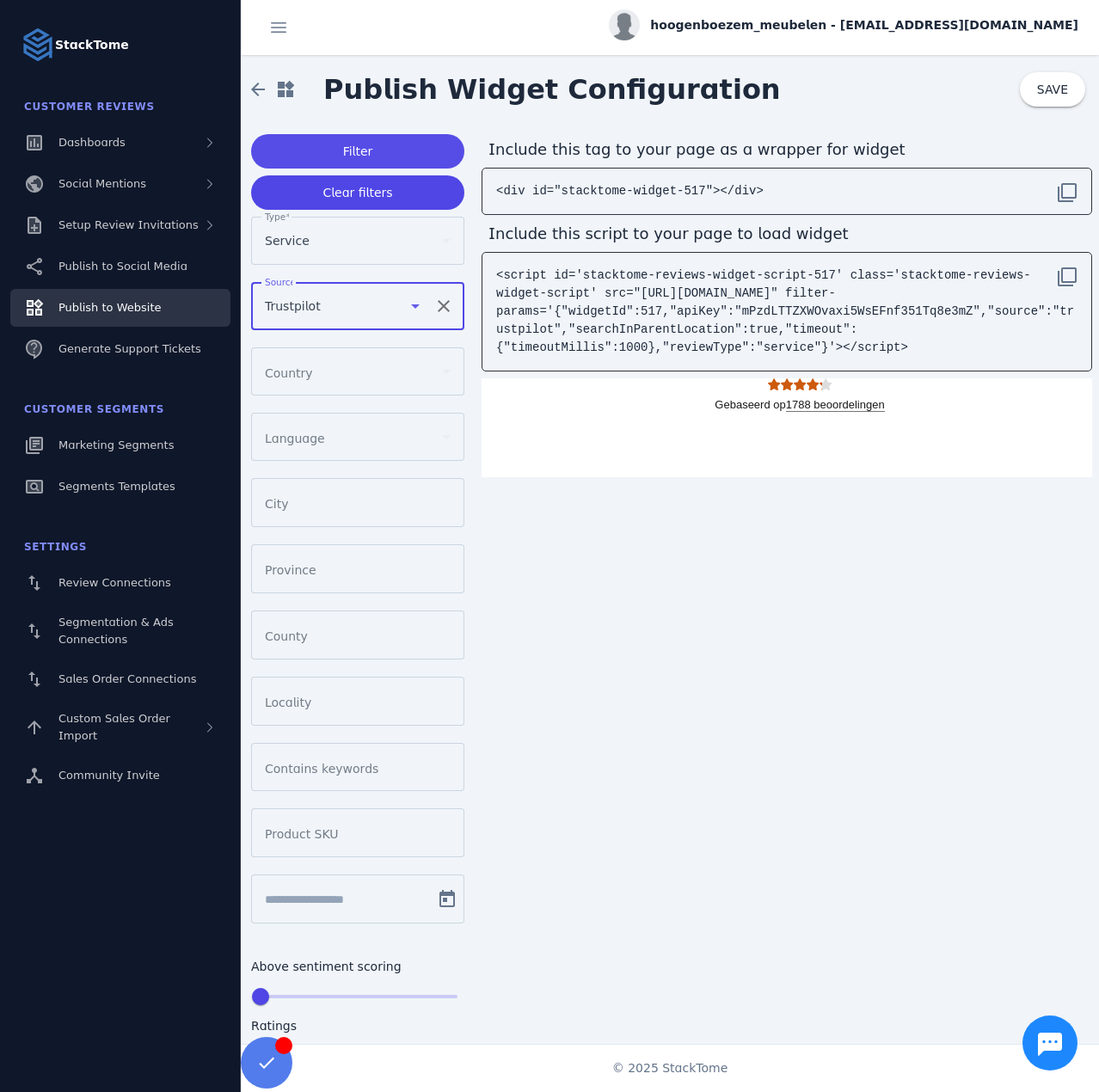
click at [356, 150] on span "Filter" at bounding box center [358, 151] width 30 height 12
click at [1039, 94] on span "SAVE" at bounding box center [1052, 89] width 31 height 14
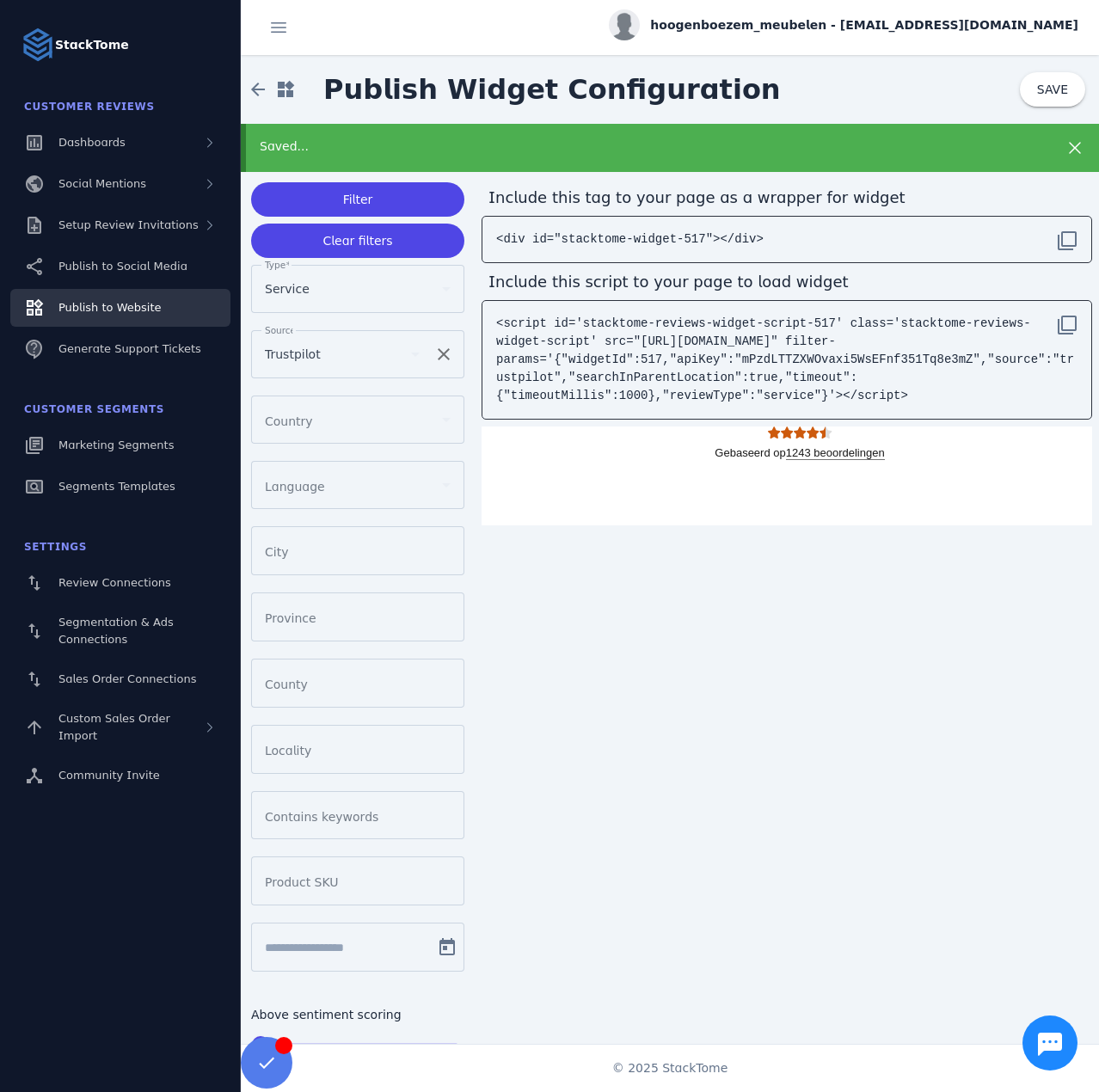
click at [449, 349] on mat-icon "clear" at bounding box center [443, 354] width 41 height 20
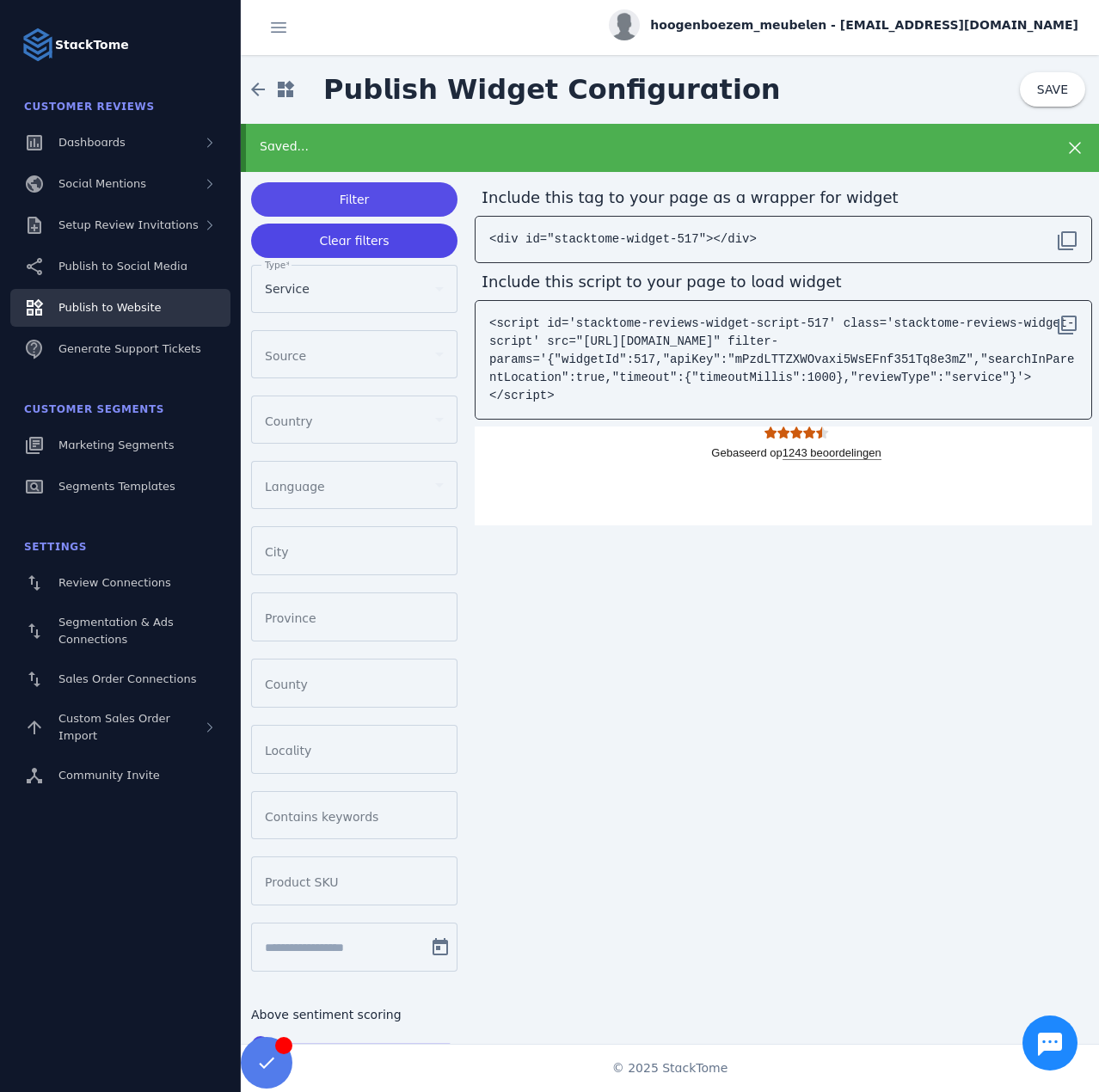
click at [369, 190] on span at bounding box center [354, 199] width 206 height 41
click at [1050, 87] on span "SAVE" at bounding box center [1052, 89] width 31 height 14
click at [258, 89] on span at bounding box center [258, 89] width 41 height 41
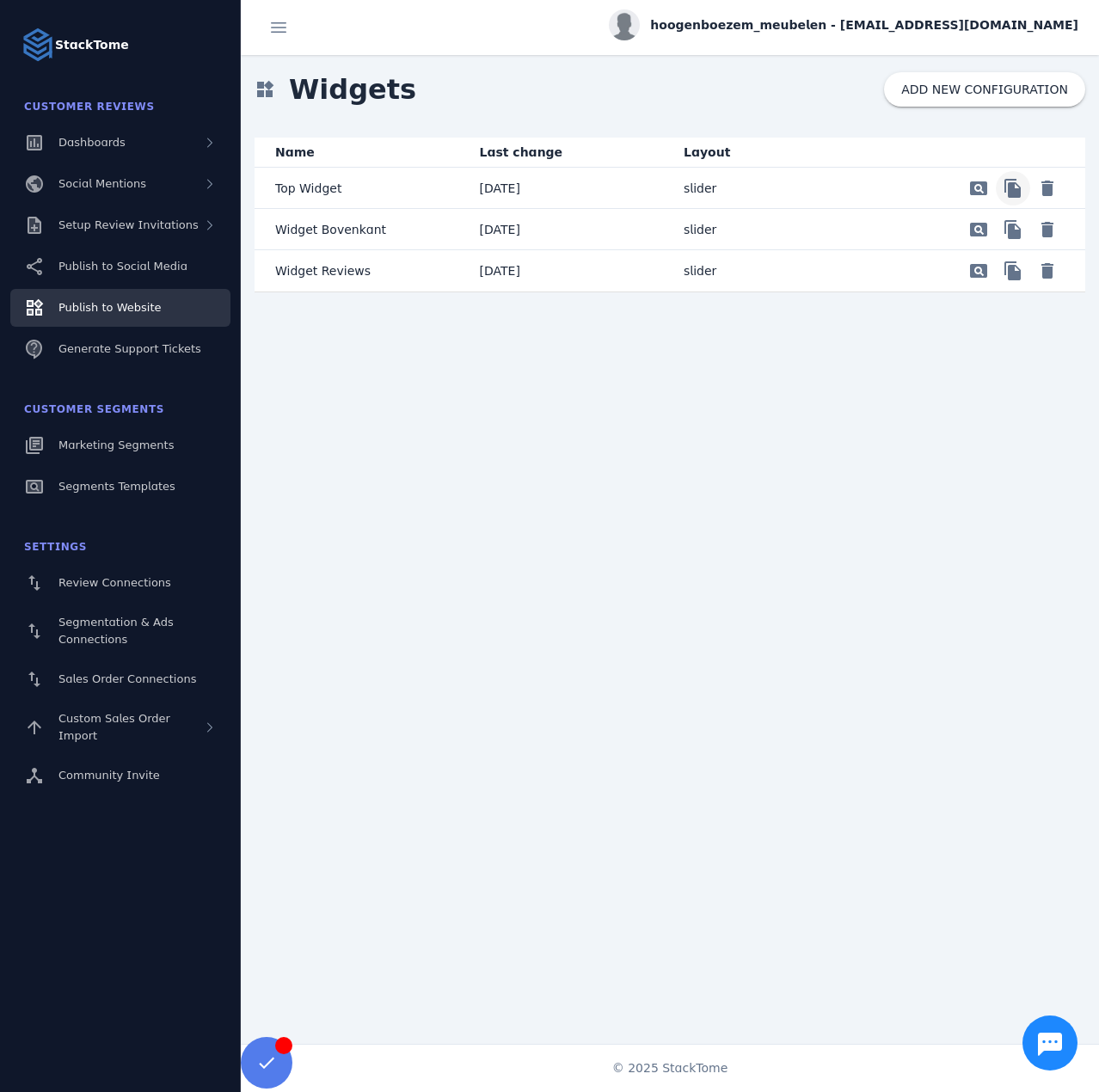
click at [1005, 187] on span "Preview" at bounding box center [1013, 188] width 41 height 41
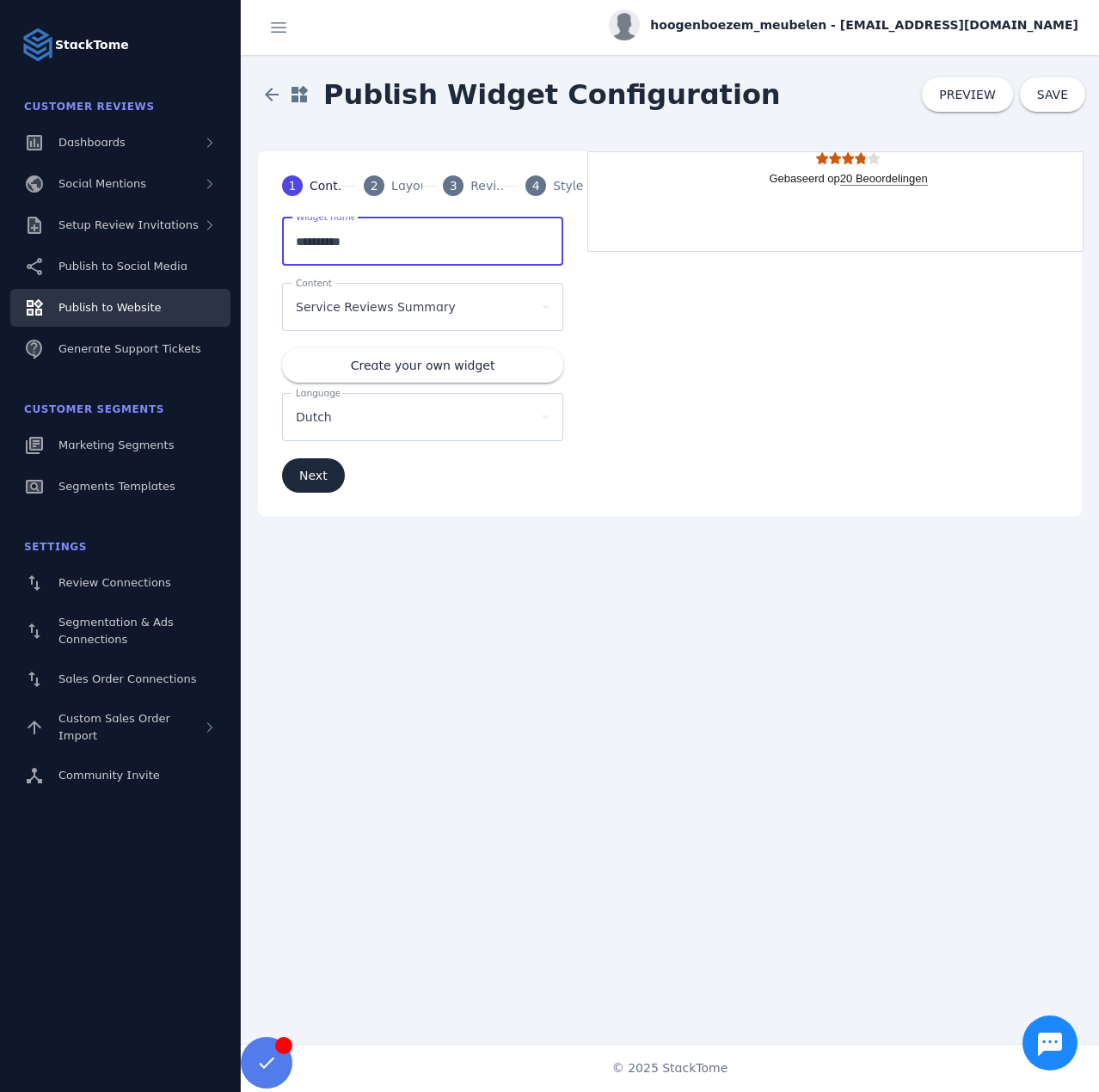
click at [413, 242] on input "**********" at bounding box center [423, 241] width 254 height 20
drag, startPoint x: 460, startPoint y: 240, endPoint x: 362, endPoint y: 251, distance: 98.6
click at [362, 251] on div "**********" at bounding box center [423, 241] width 254 height 49
type input "**********"
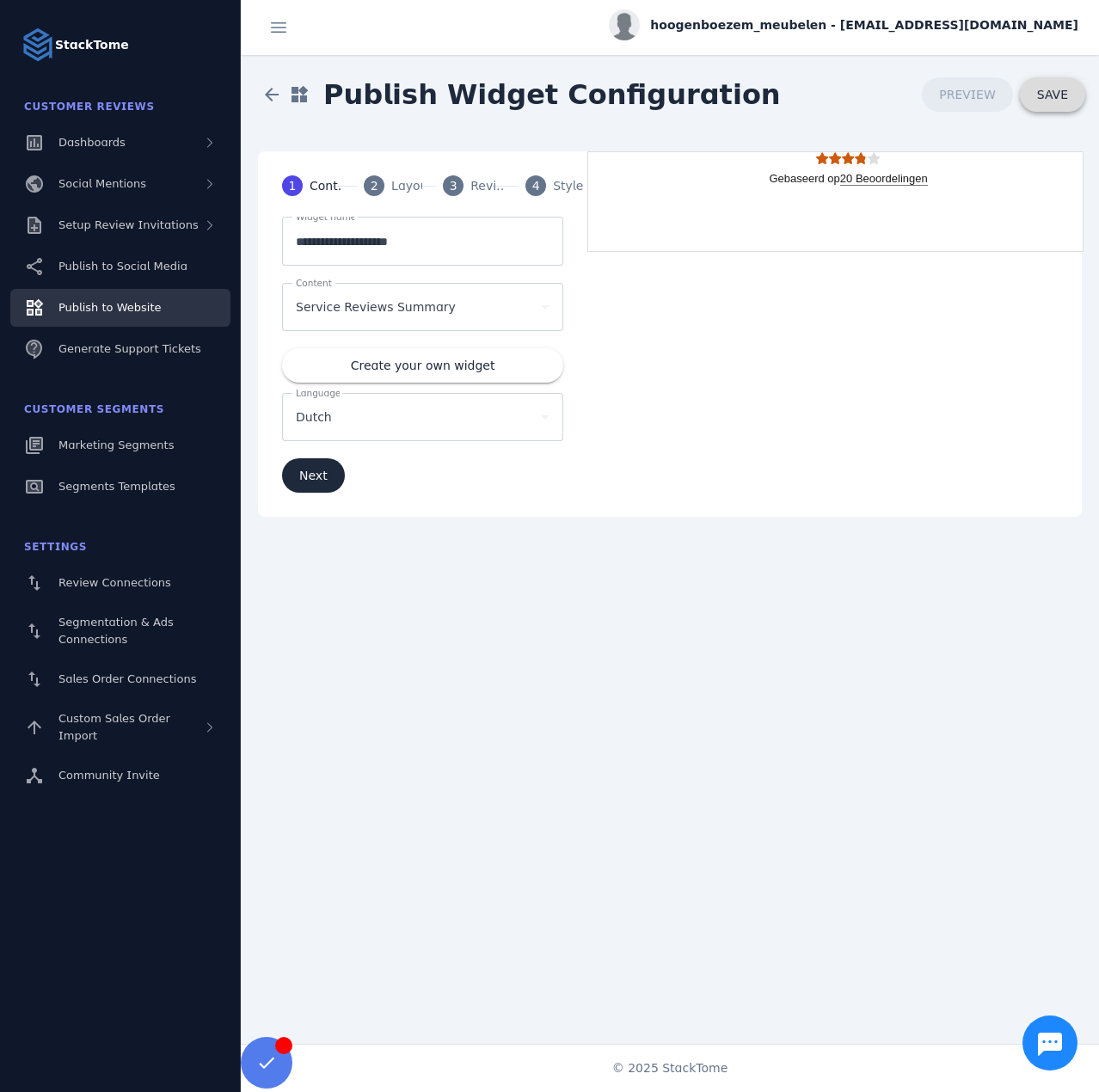
click at [1047, 90] on span "SAVE" at bounding box center [1052, 94] width 31 height 14
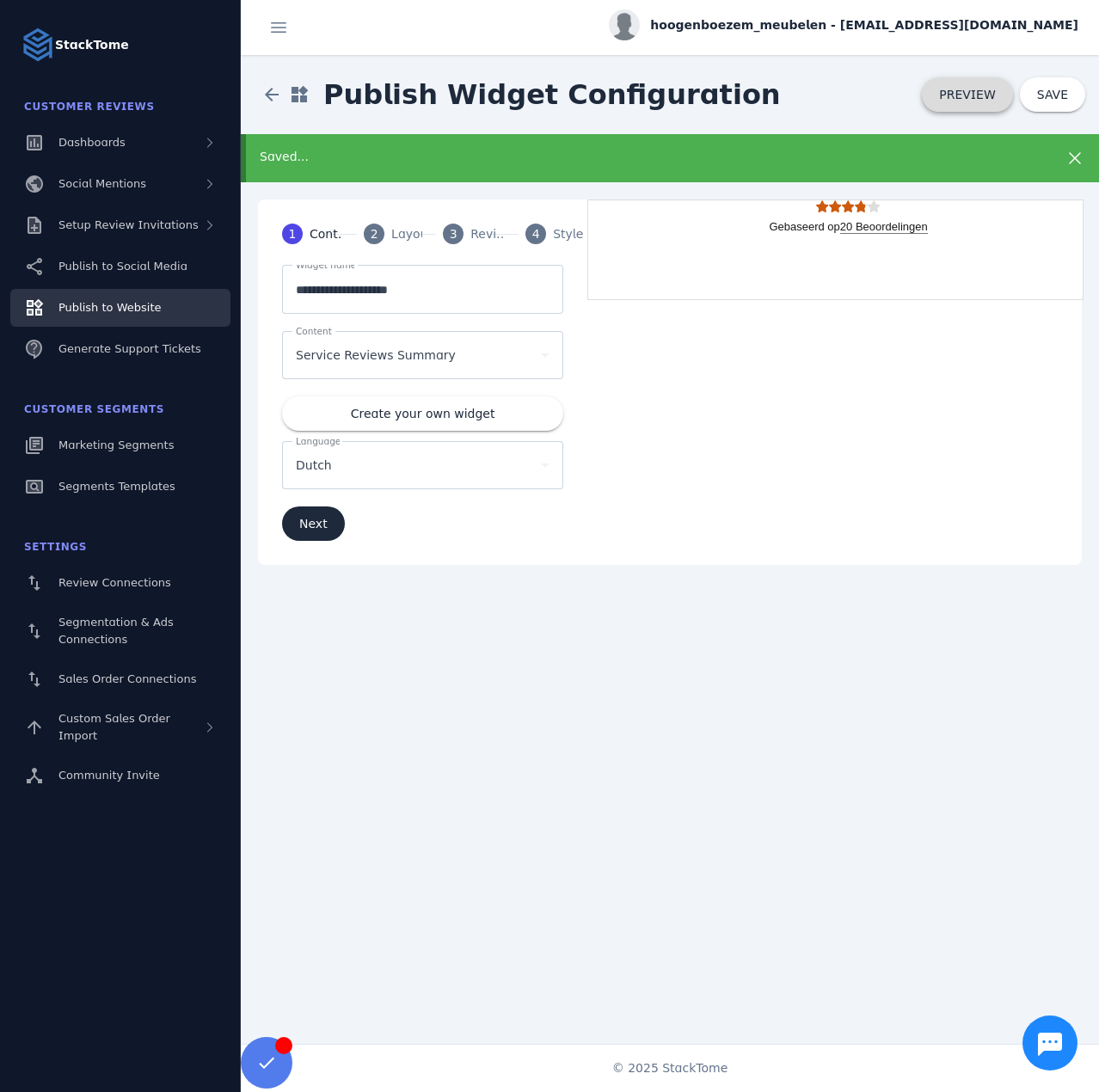
click at [980, 98] on span "PREVIEW" at bounding box center [967, 94] width 57 height 12
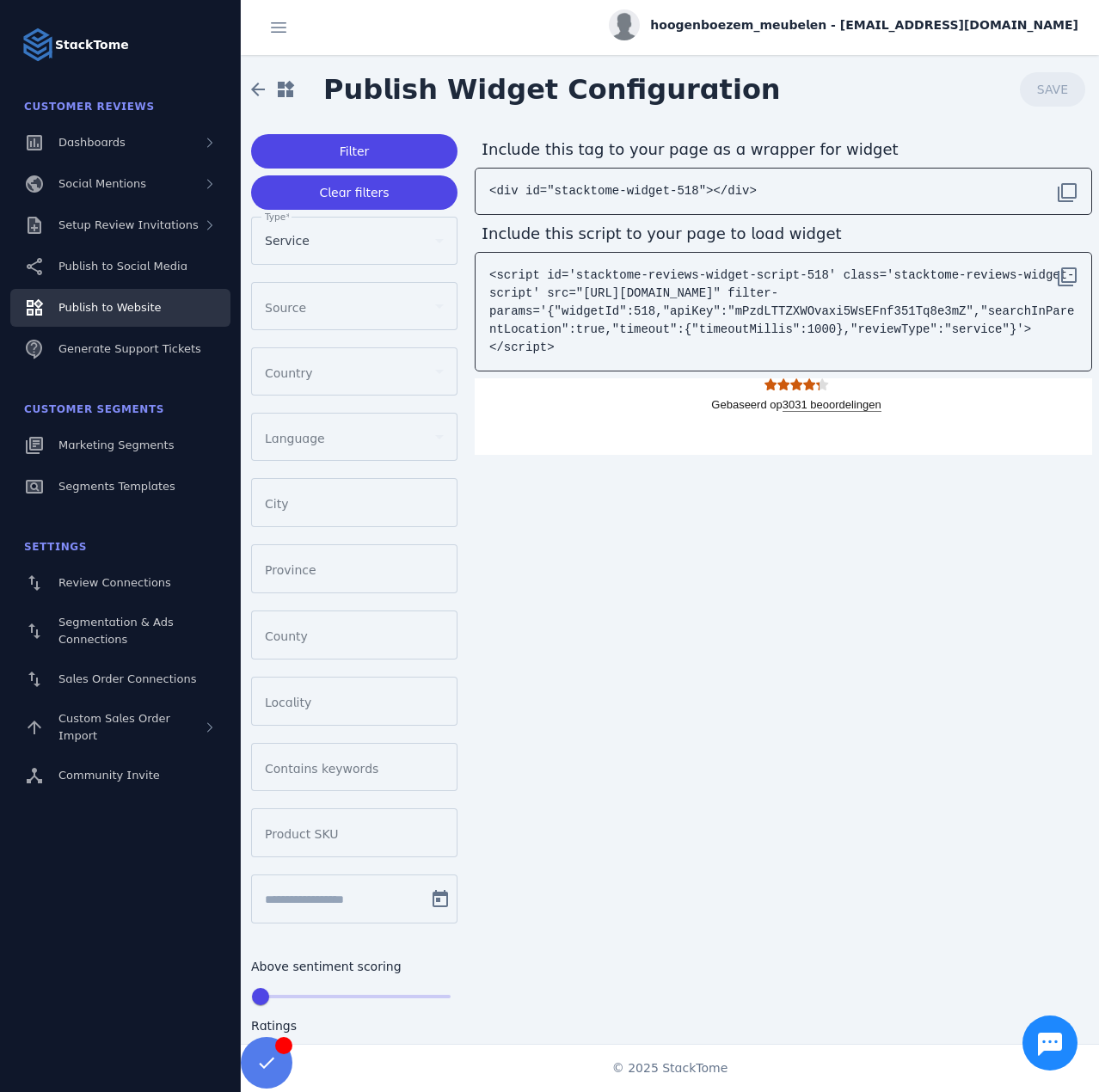
click at [323, 296] on div at bounding box center [347, 306] width 164 height 20
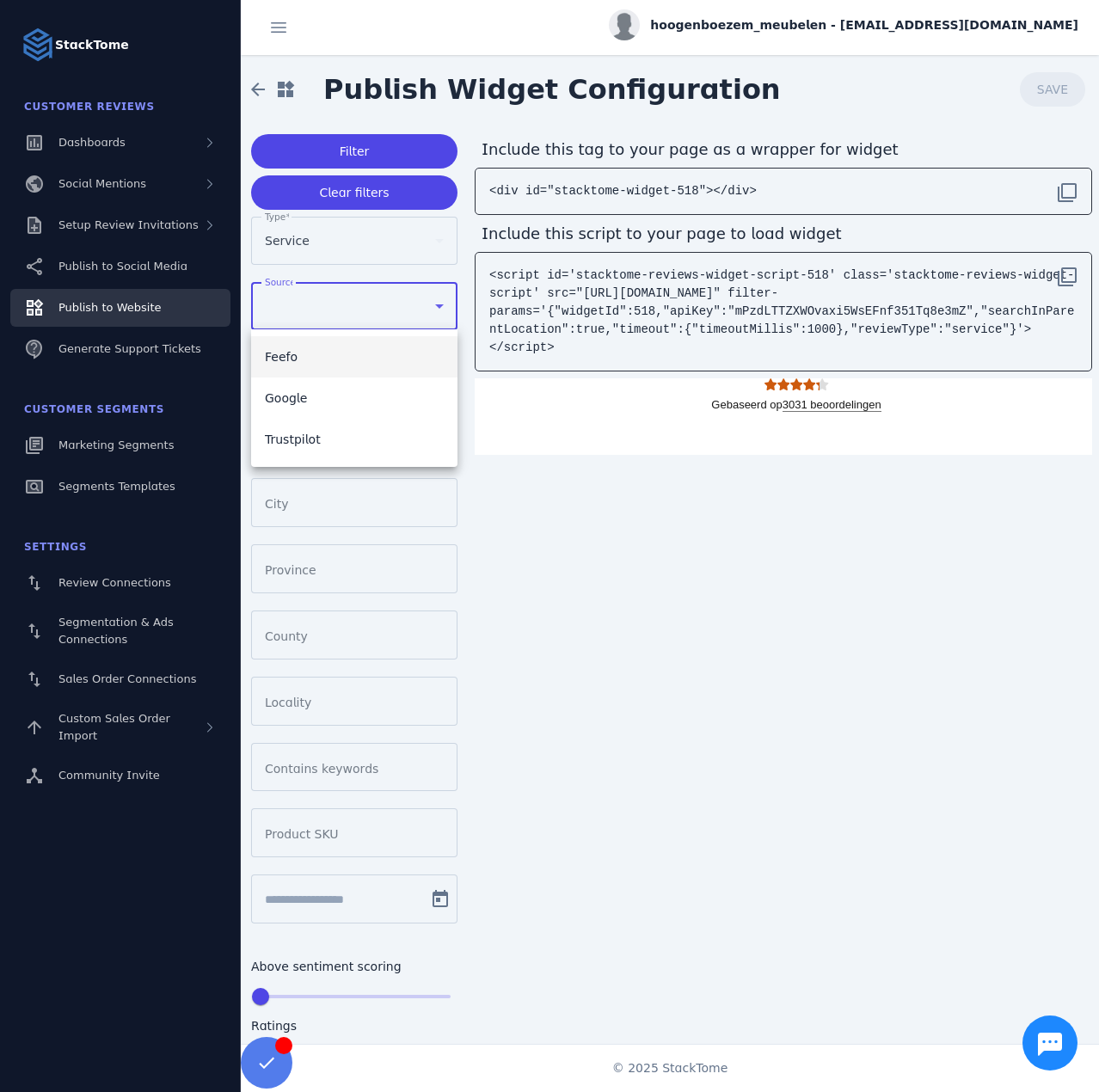
click at [309, 261] on div at bounding box center [549, 546] width 1099 height 1092
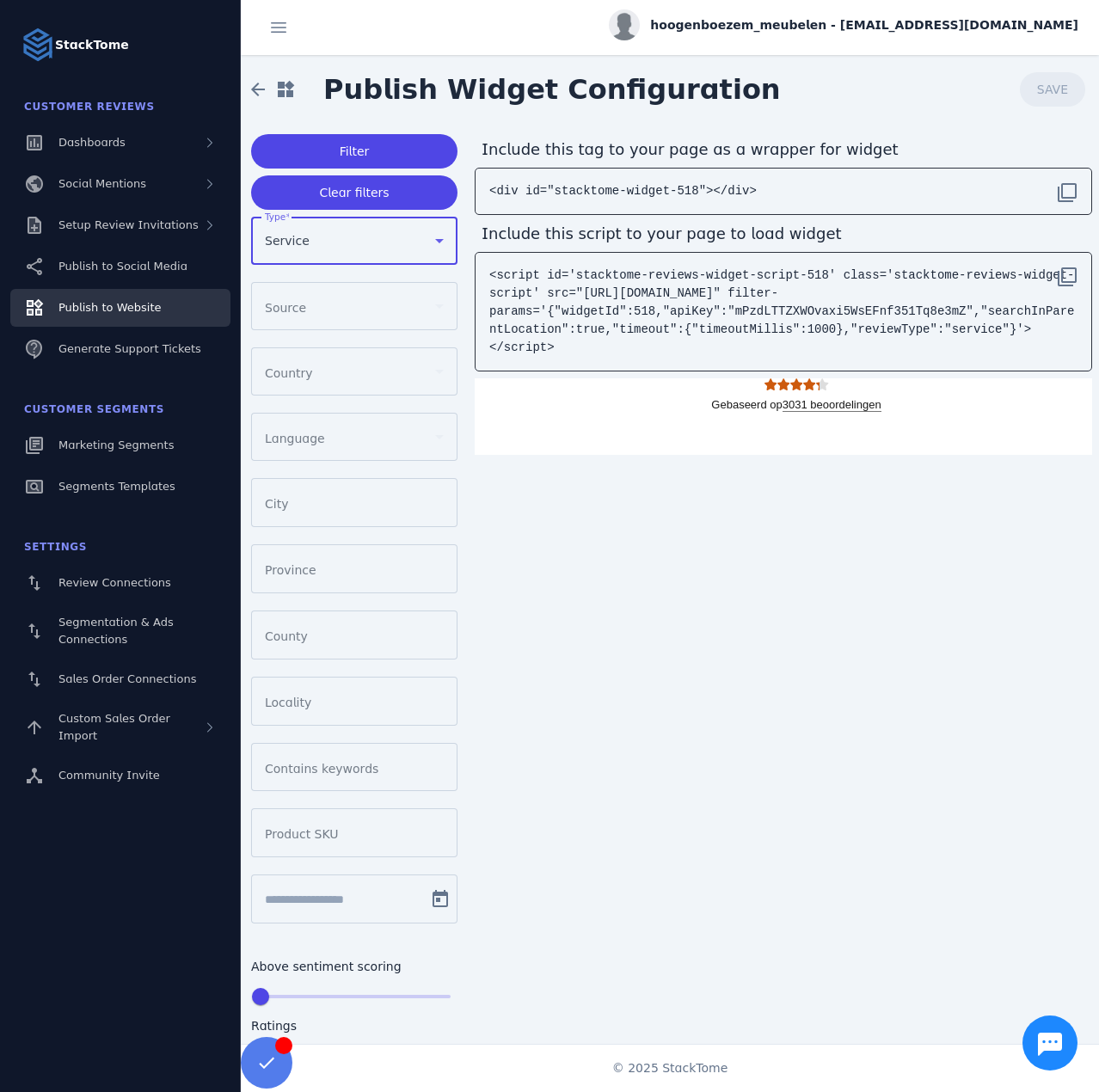
click at [305, 238] on div "Service" at bounding box center [347, 240] width 164 height 20
click at [305, 238] on div at bounding box center [549, 546] width 1099 height 1092
click at [323, 299] on div at bounding box center [347, 306] width 164 height 20
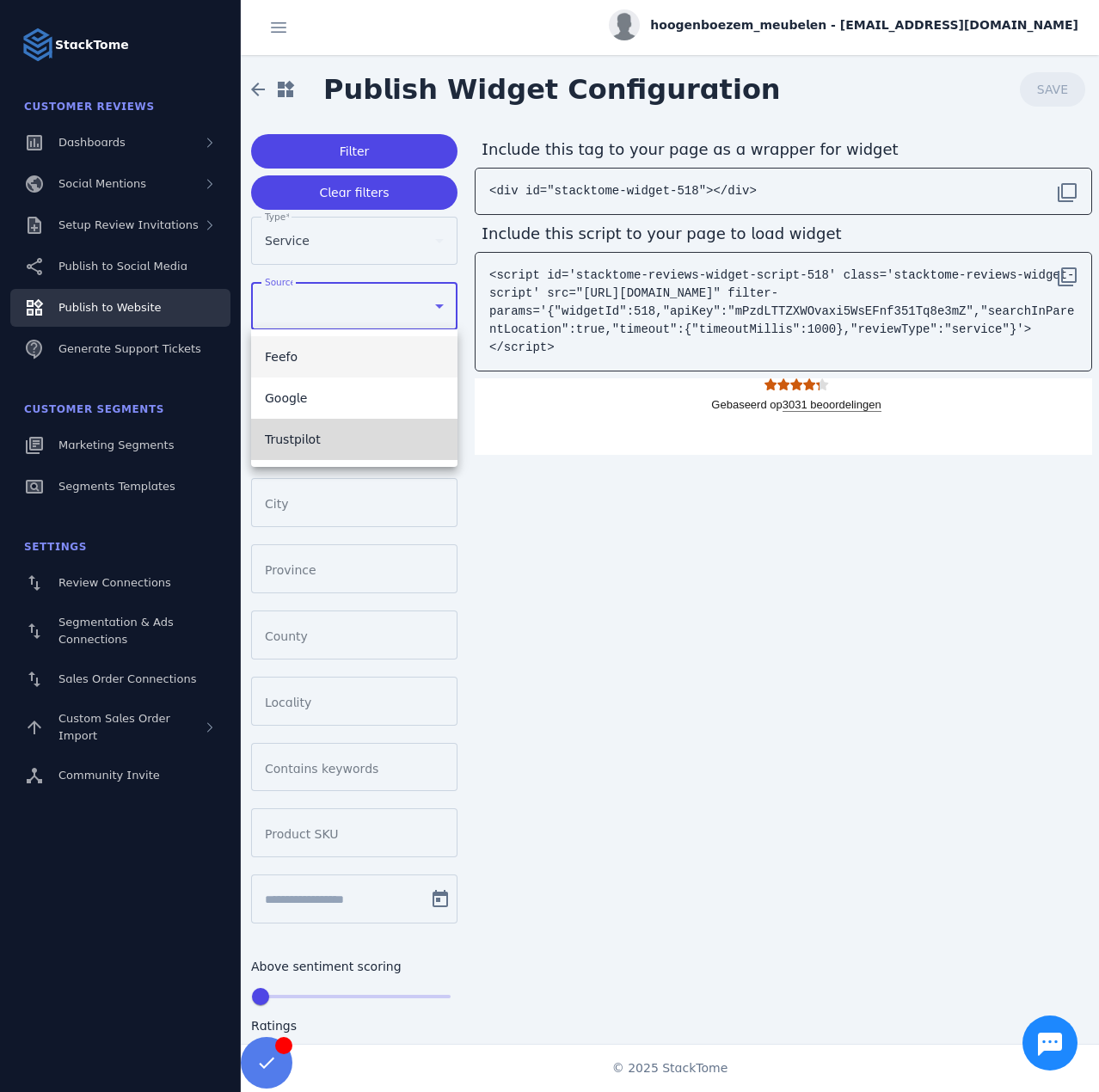
click at [315, 443] on mat-option "Trustpilot" at bounding box center [354, 439] width 206 height 41
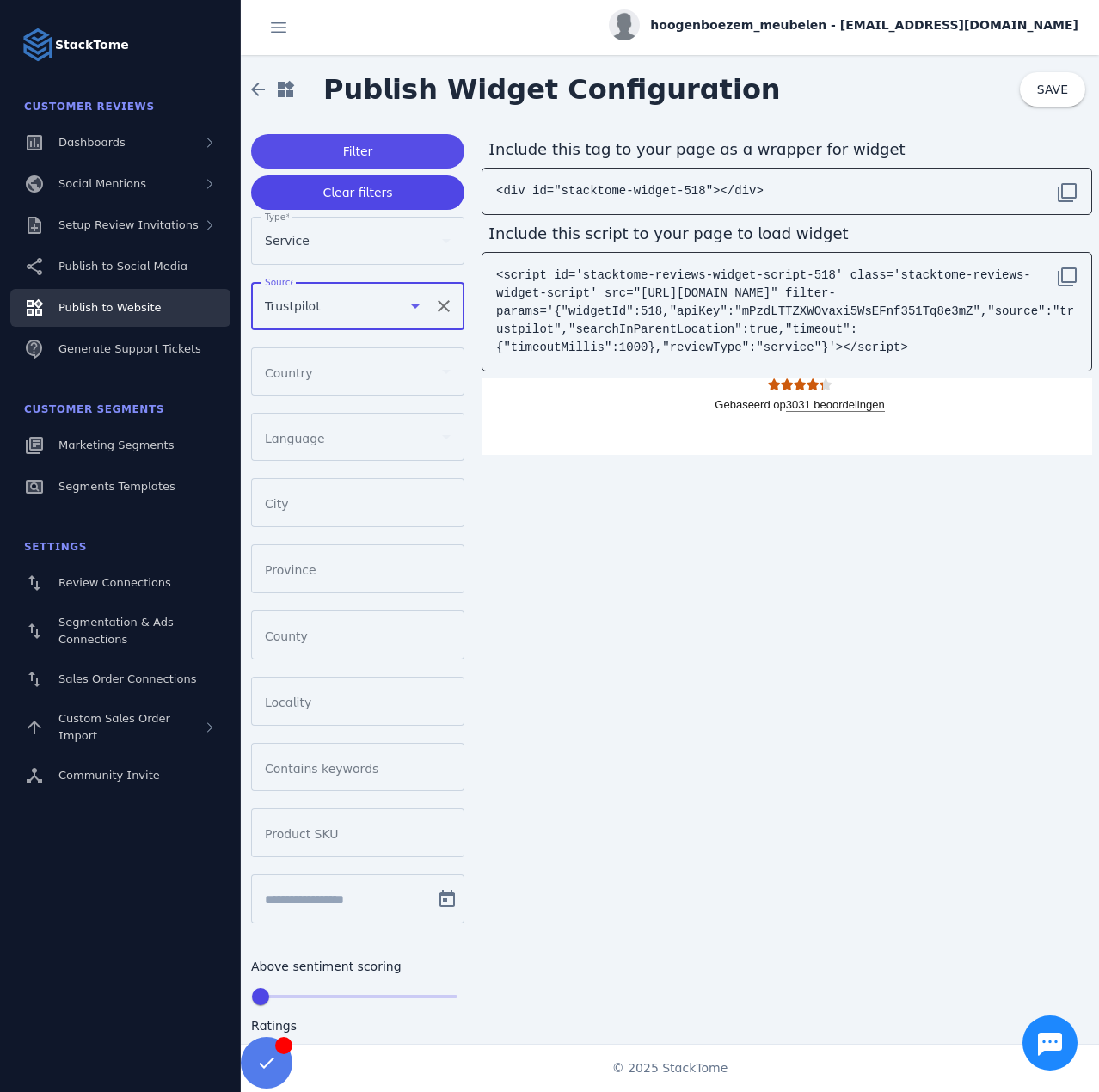
click at [373, 155] on span at bounding box center [358, 151] width 213 height 41
click at [1047, 93] on span "SAVE" at bounding box center [1052, 89] width 31 height 14
